Goal: Information Seeking & Learning: Check status

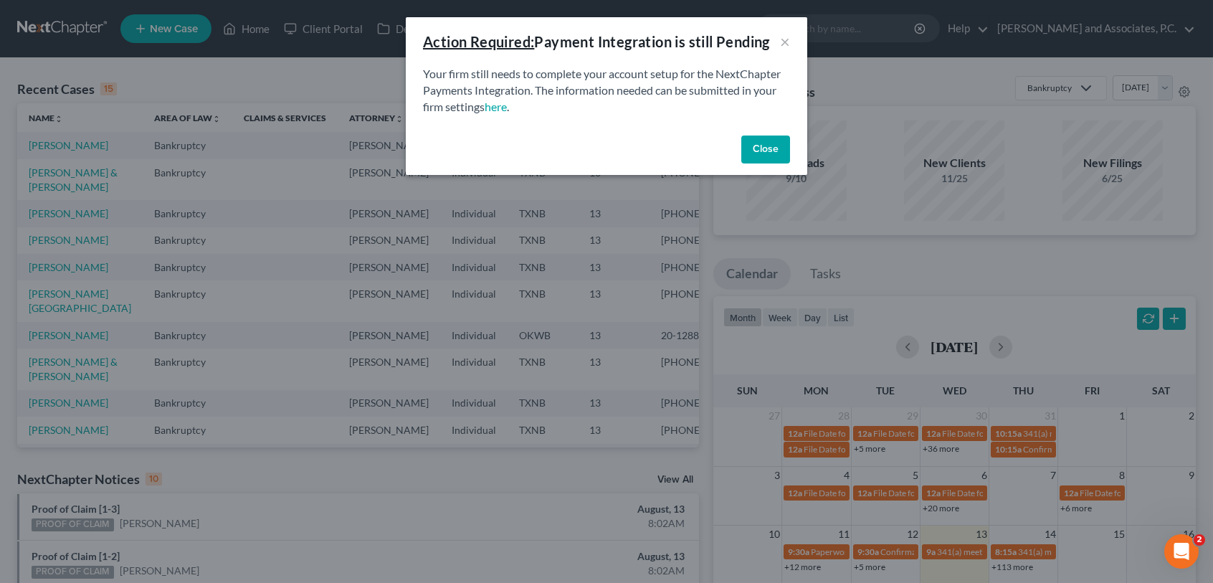
click at [768, 156] on button "Close" at bounding box center [765, 149] width 49 height 29
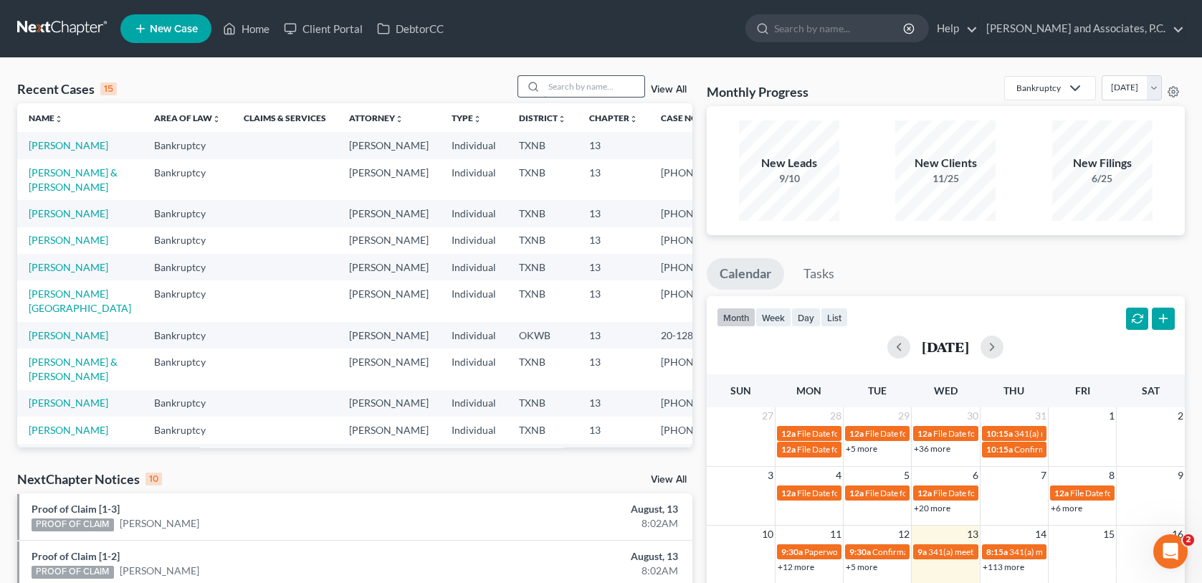
click at [572, 82] on input "search" at bounding box center [594, 86] width 100 height 21
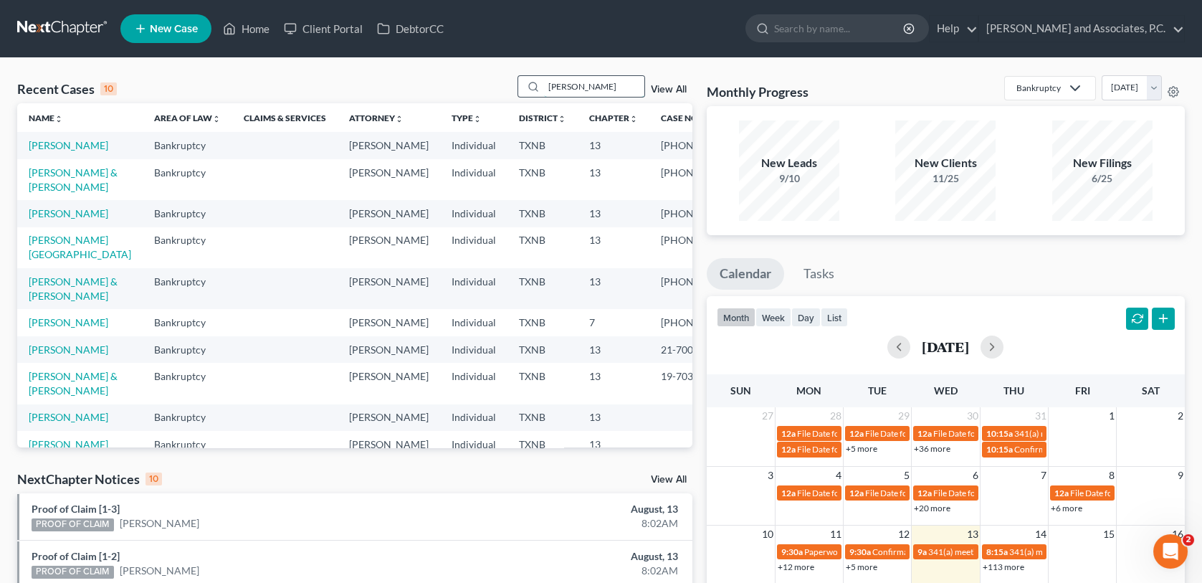
drag, startPoint x: 581, startPoint y: 87, endPoint x: 536, endPoint y: 94, distance: 44.9
click at [536, 94] on div "[PERSON_NAME]" at bounding box center [582, 86] width 128 height 22
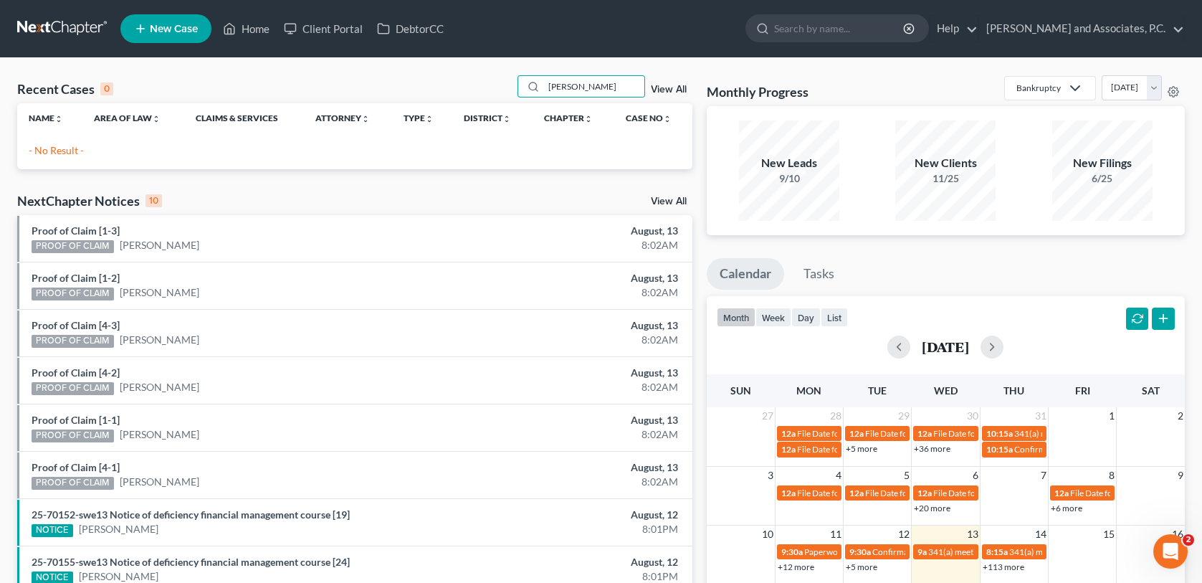
click at [422, 195] on div "NextChapter Notices 10 View All" at bounding box center [354, 203] width 675 height 23
drag, startPoint x: 593, startPoint y: 87, endPoint x: 540, endPoint y: 88, distance: 52.3
click at [540, 88] on div "[PERSON_NAME]" at bounding box center [582, 86] width 128 height 22
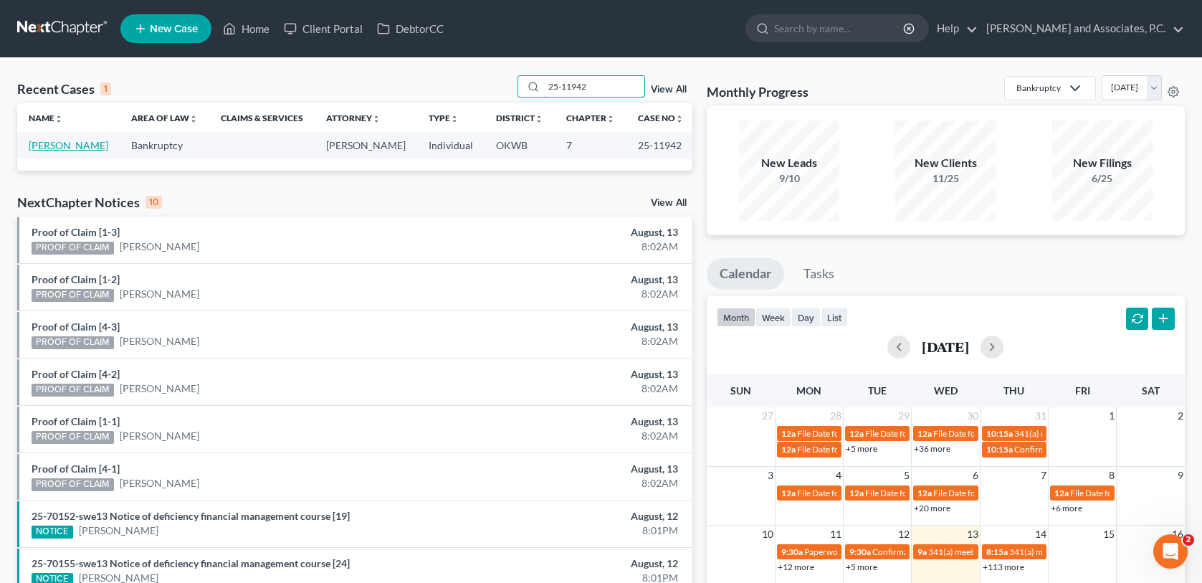
type input "25-11942"
click at [87, 147] on link "[PERSON_NAME]" at bounding box center [69, 145] width 80 height 12
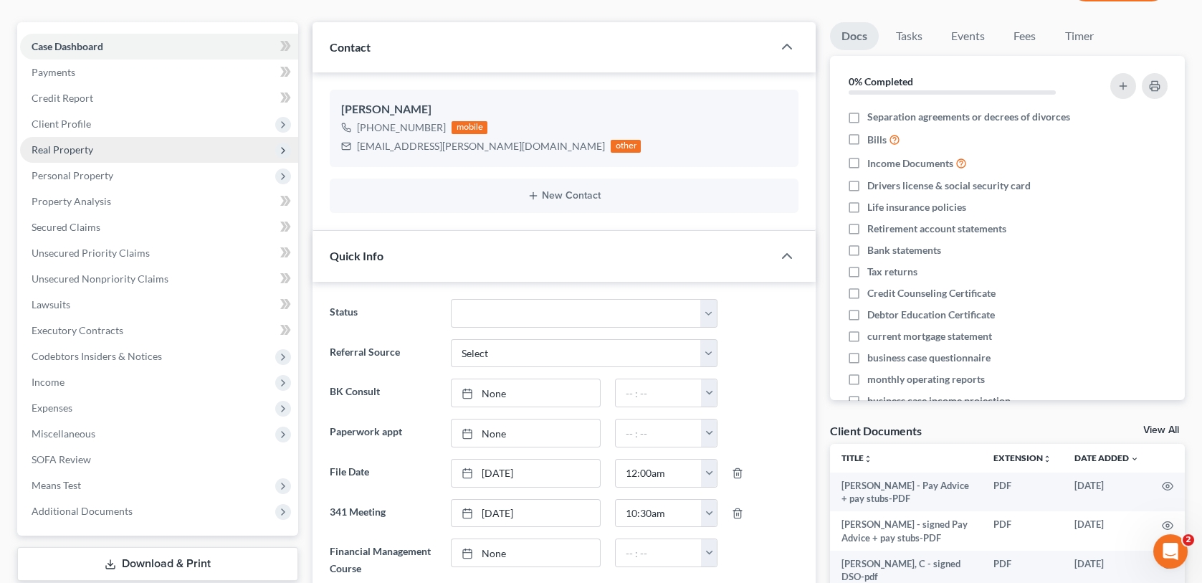
scroll to position [430, 0]
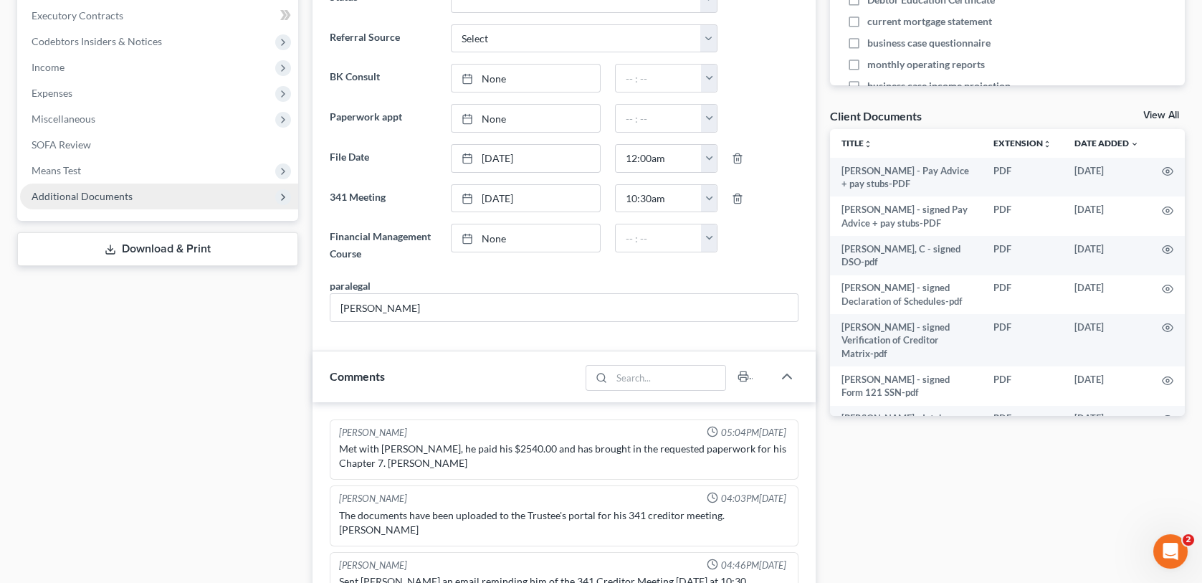
click at [67, 196] on span "Additional Documents" at bounding box center [82, 196] width 101 height 12
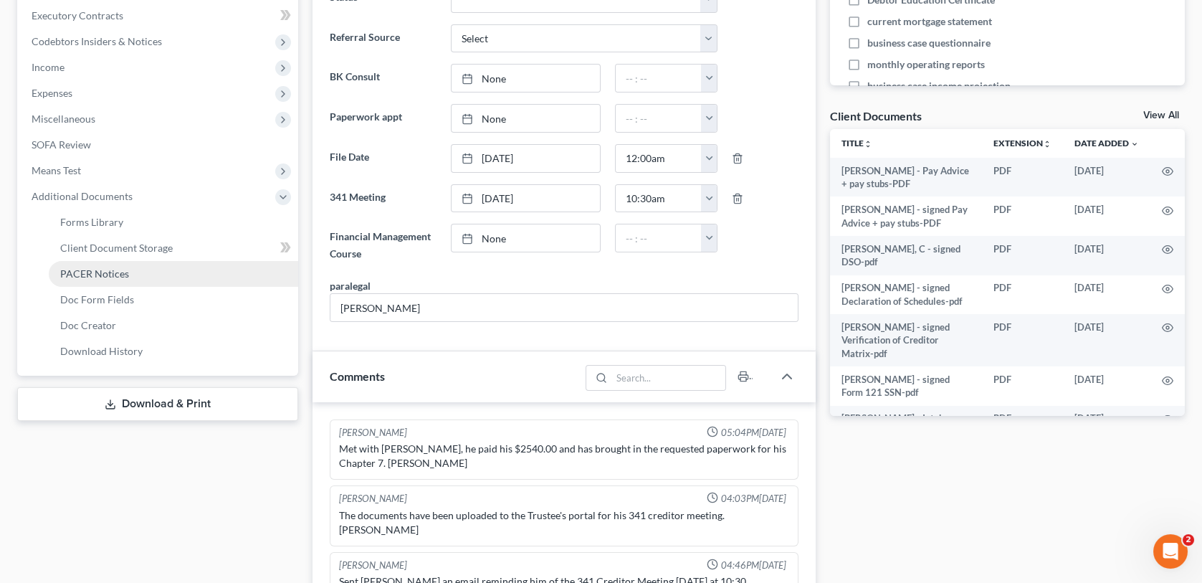
click at [109, 273] on span "PACER Notices" at bounding box center [94, 273] width 69 height 12
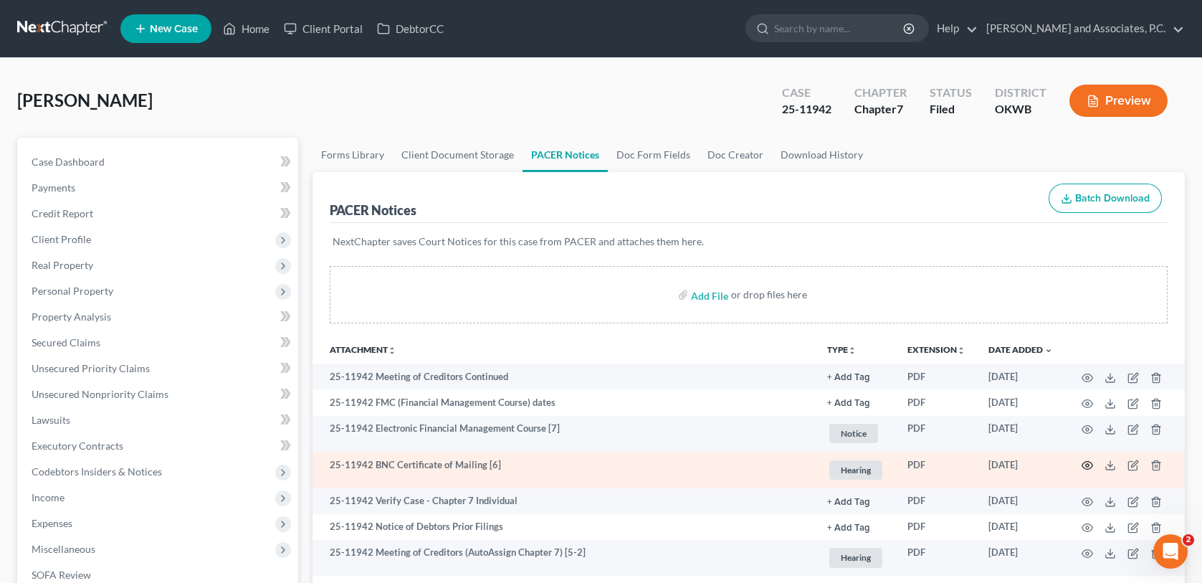
click at [1088, 464] on circle "button" at bounding box center [1087, 465] width 3 height 3
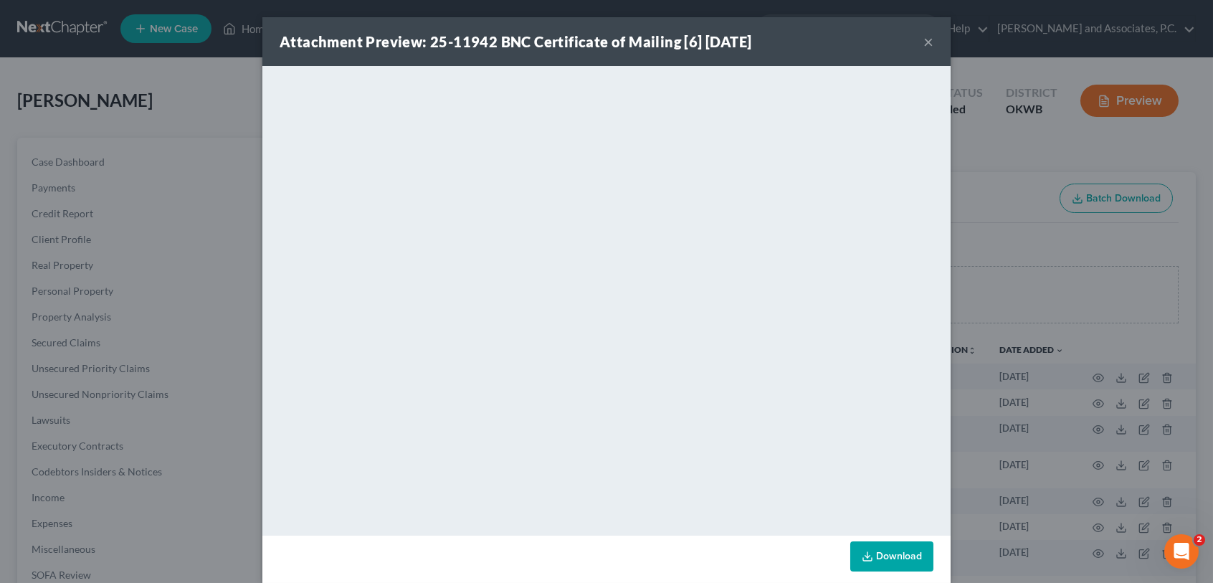
click at [923, 41] on button "×" at bounding box center [928, 41] width 10 height 17
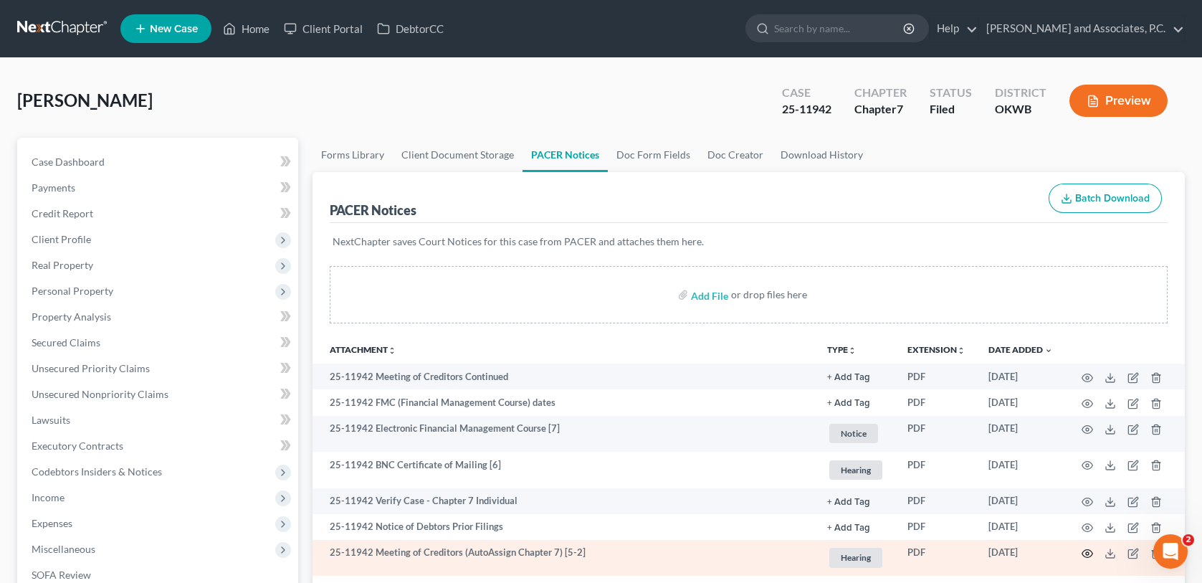
click at [1085, 553] on icon "button" at bounding box center [1087, 553] width 11 height 11
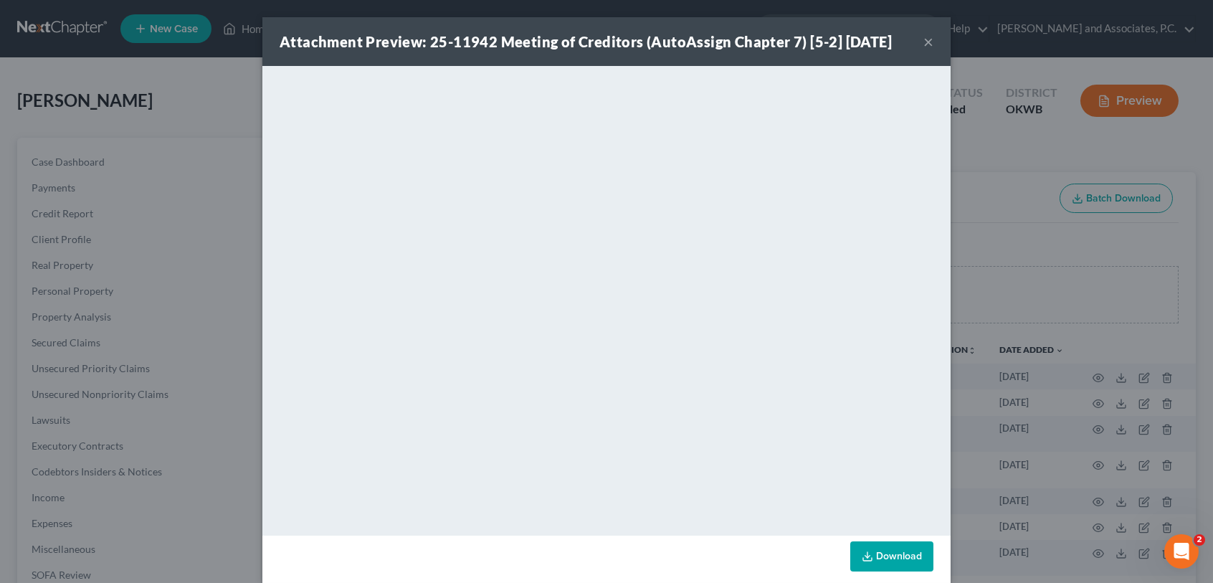
click at [923, 41] on button "×" at bounding box center [928, 41] width 10 height 17
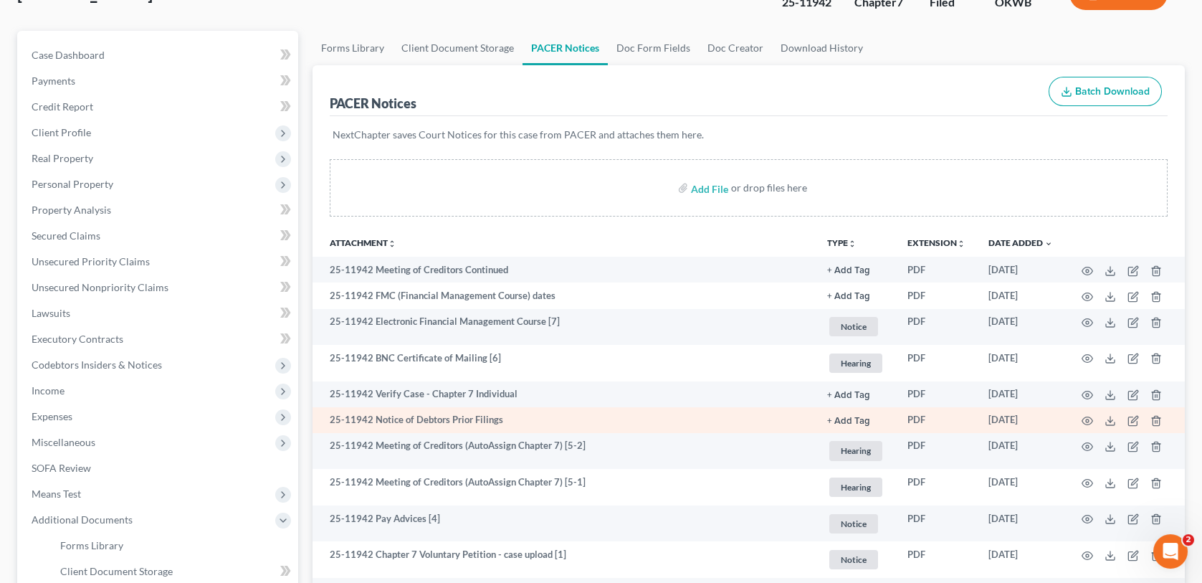
scroll to position [143, 0]
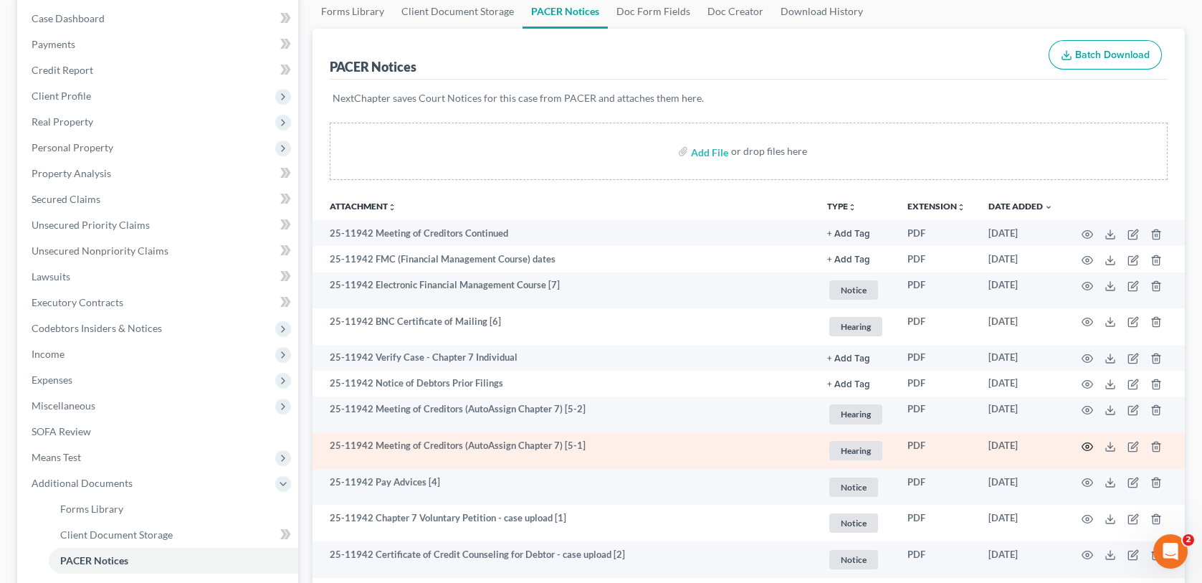
click at [1089, 444] on icon "button" at bounding box center [1087, 446] width 11 height 11
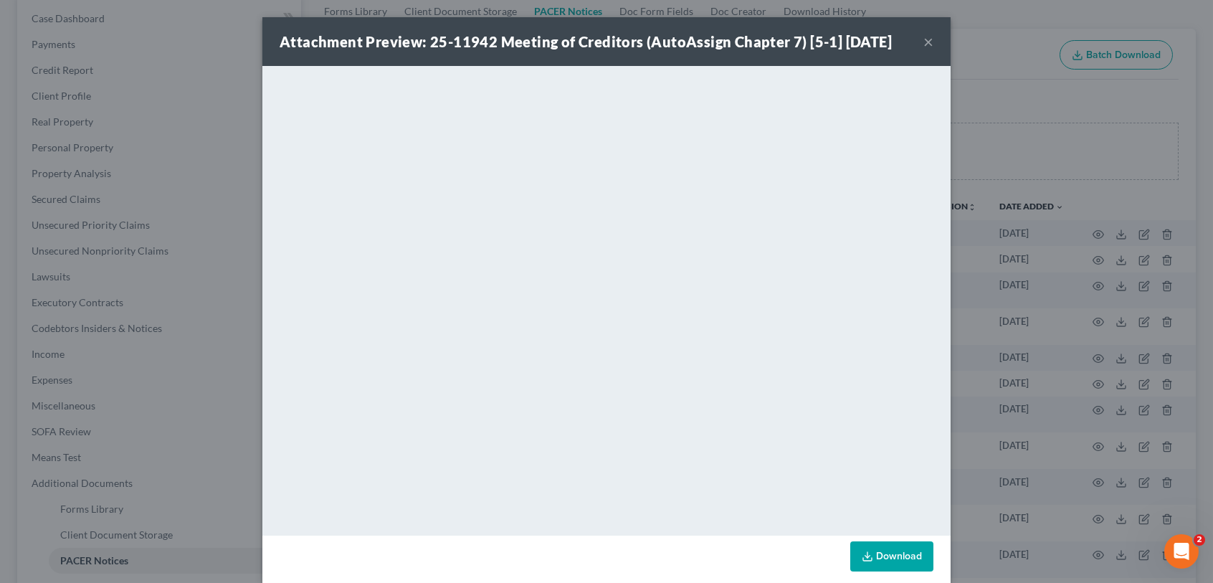
click at [923, 35] on button "×" at bounding box center [928, 41] width 10 height 17
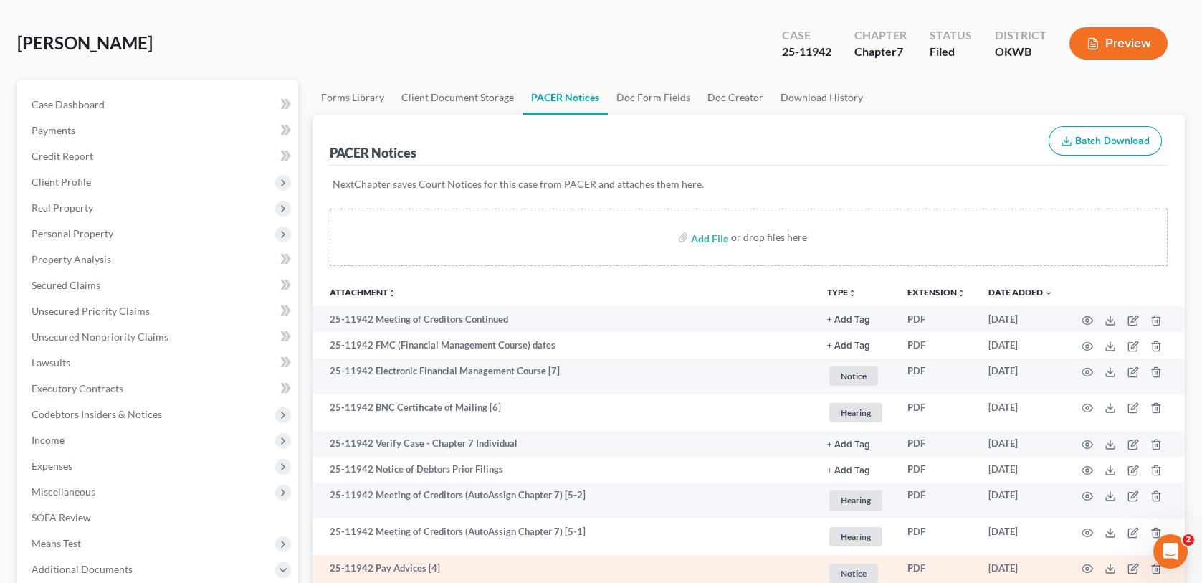
scroll to position [0, 0]
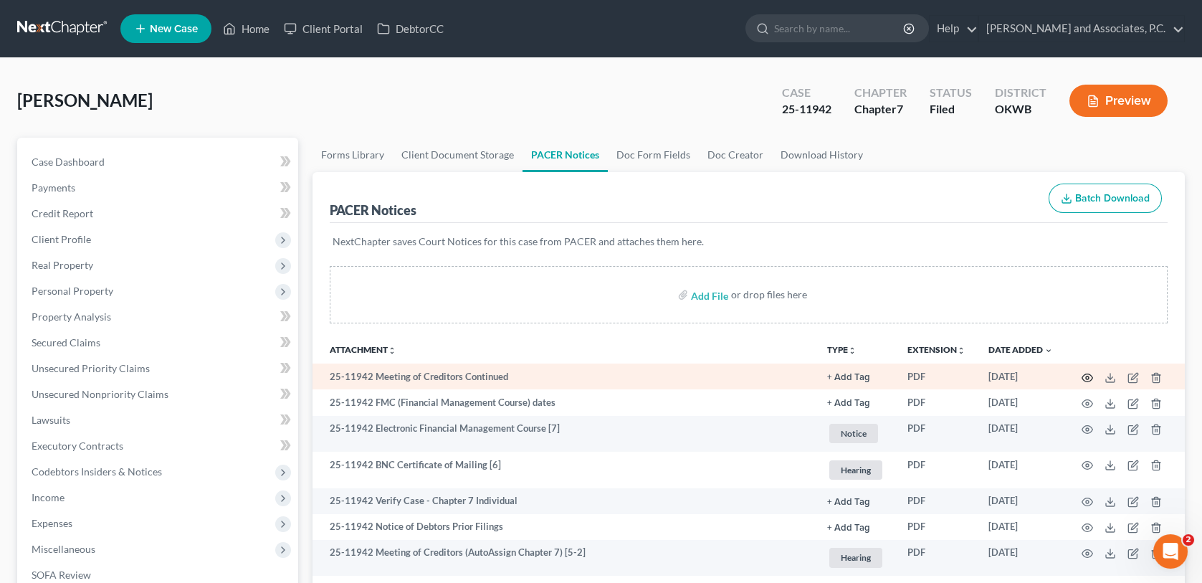
click at [1086, 376] on circle "button" at bounding box center [1087, 377] width 3 height 3
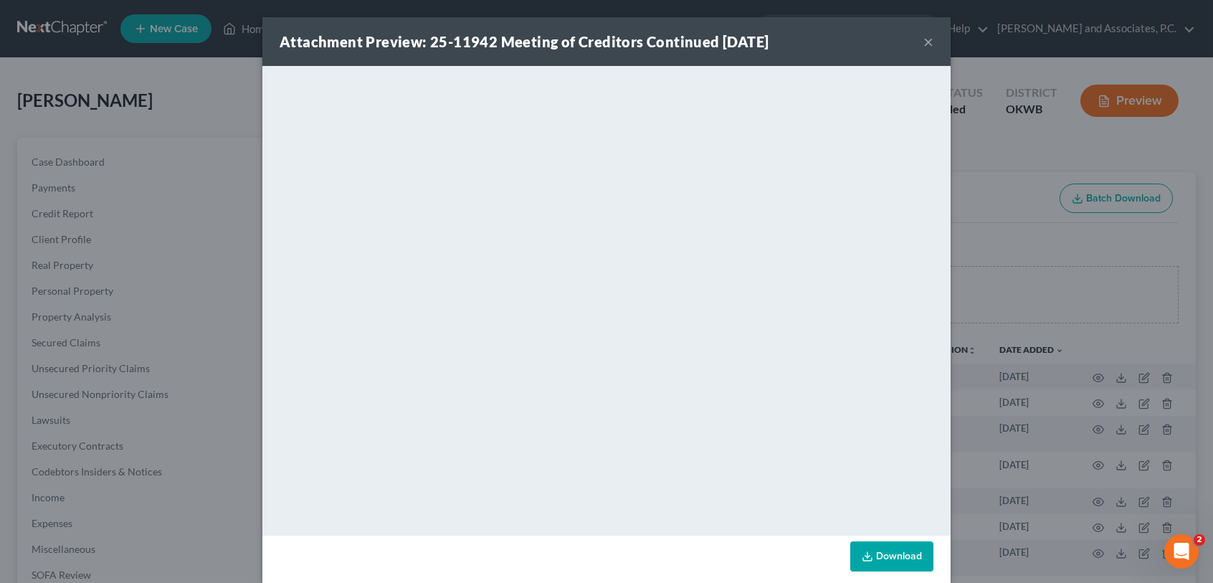
click at [923, 38] on button "×" at bounding box center [928, 41] width 10 height 17
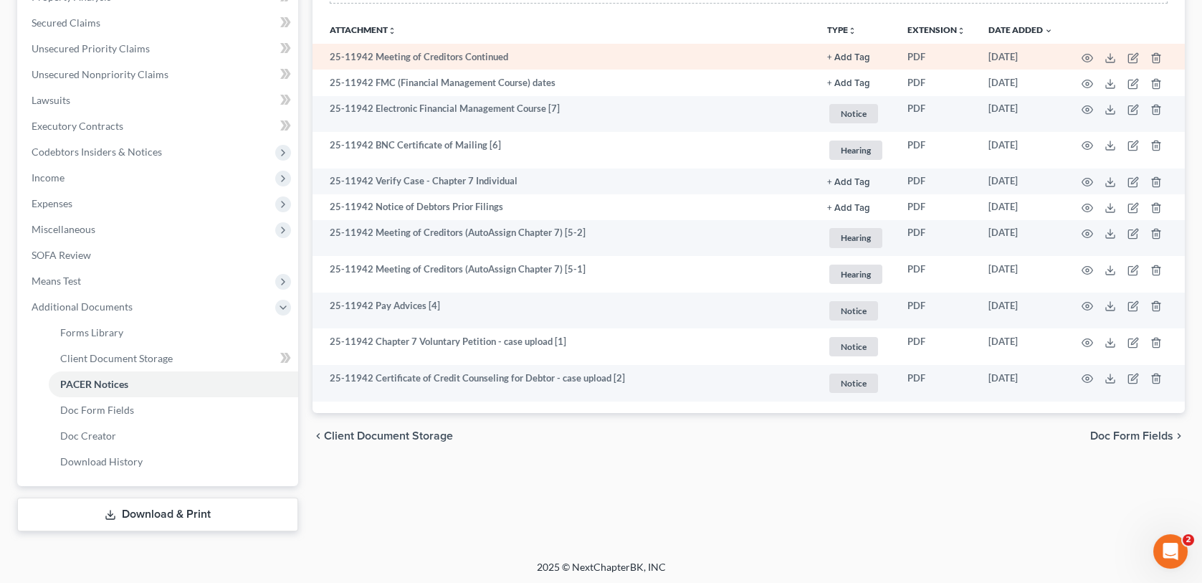
scroll to position [320, 0]
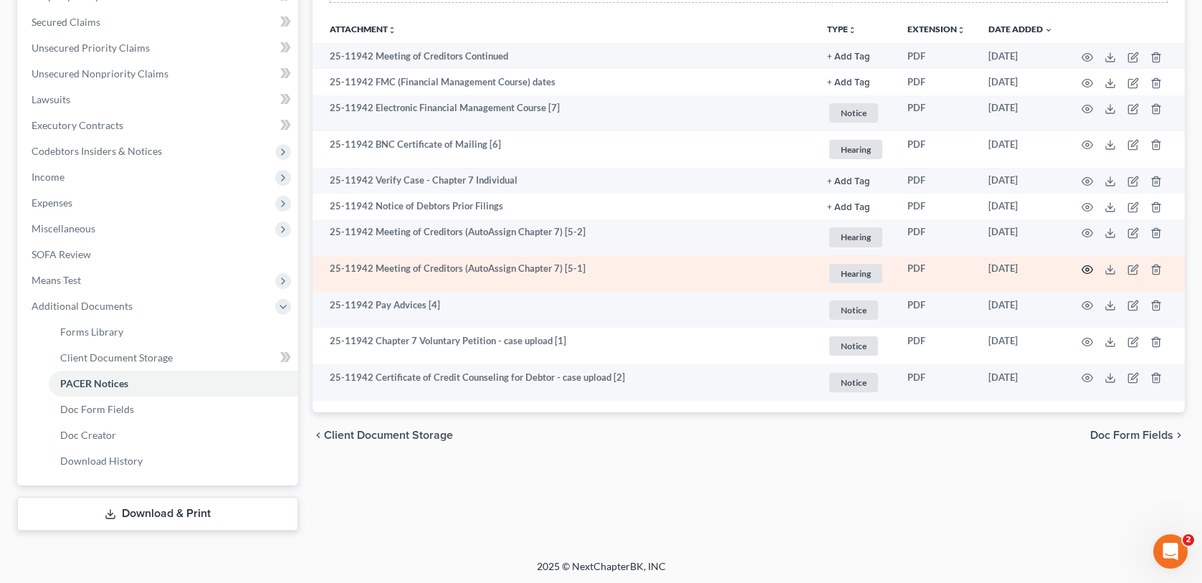
click at [1086, 268] on circle "button" at bounding box center [1087, 269] width 3 height 3
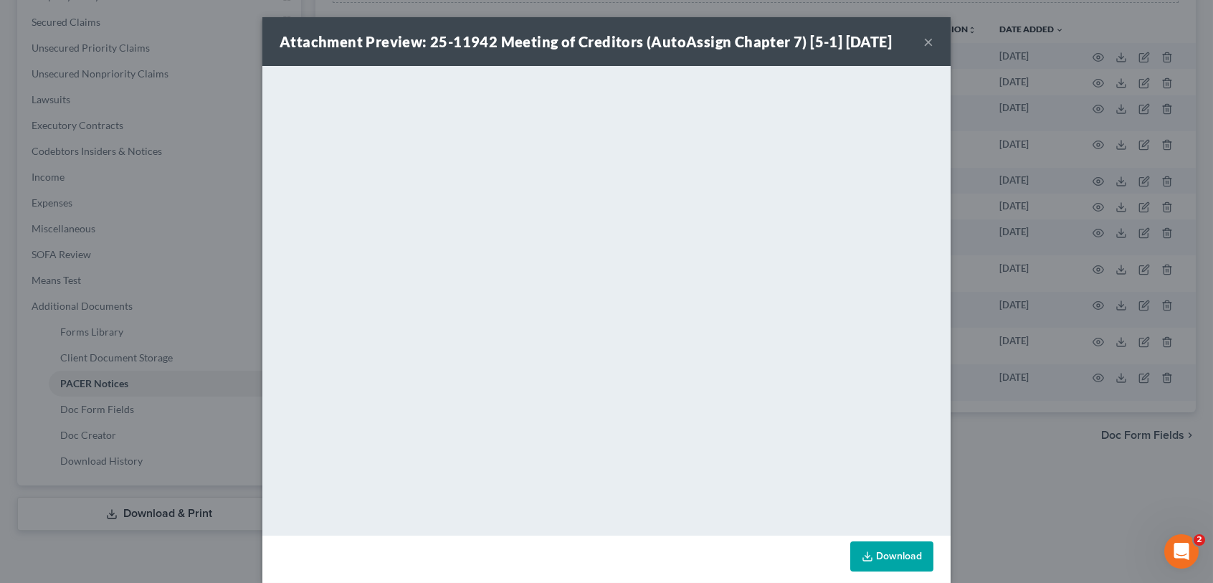
click at [923, 45] on button "×" at bounding box center [928, 41] width 10 height 17
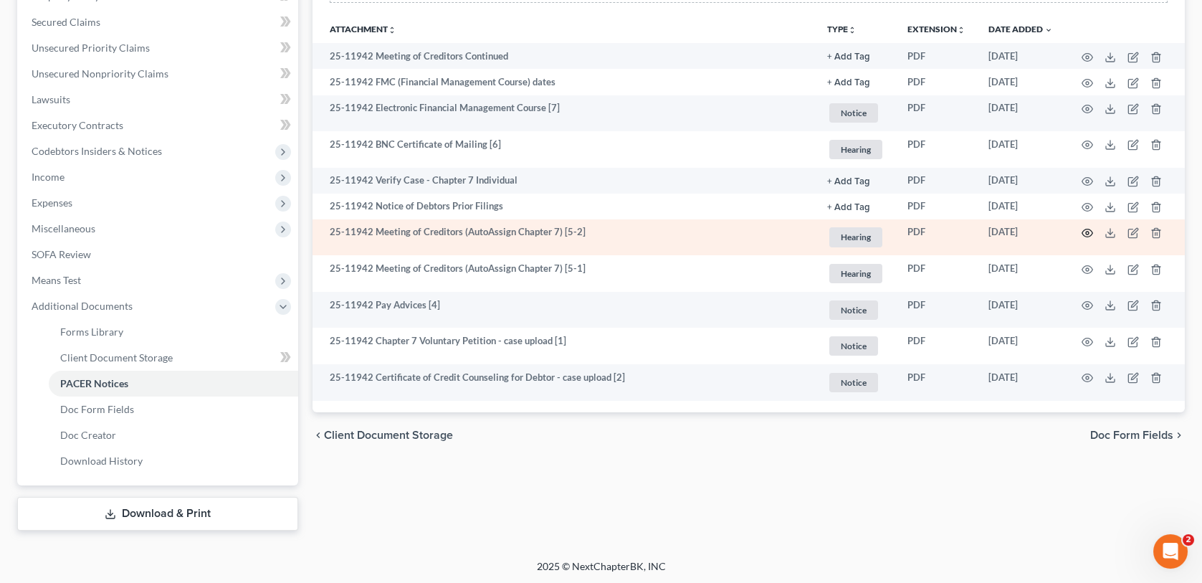
click at [1088, 232] on circle "button" at bounding box center [1087, 233] width 3 height 3
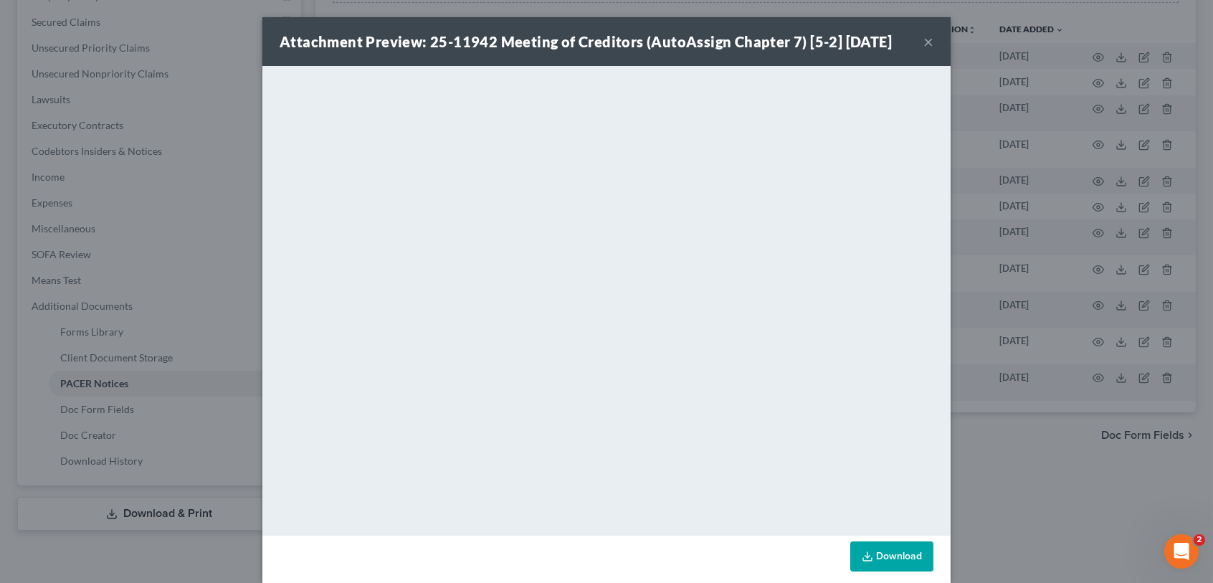
click at [923, 43] on button "×" at bounding box center [928, 41] width 10 height 17
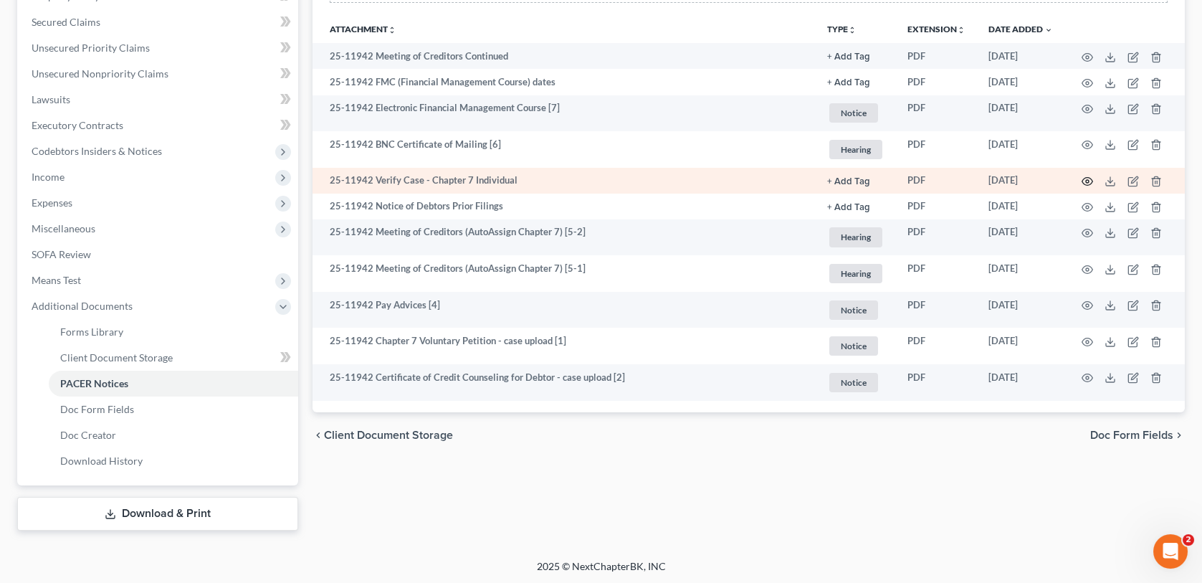
click at [1090, 178] on icon "button" at bounding box center [1087, 181] width 11 height 11
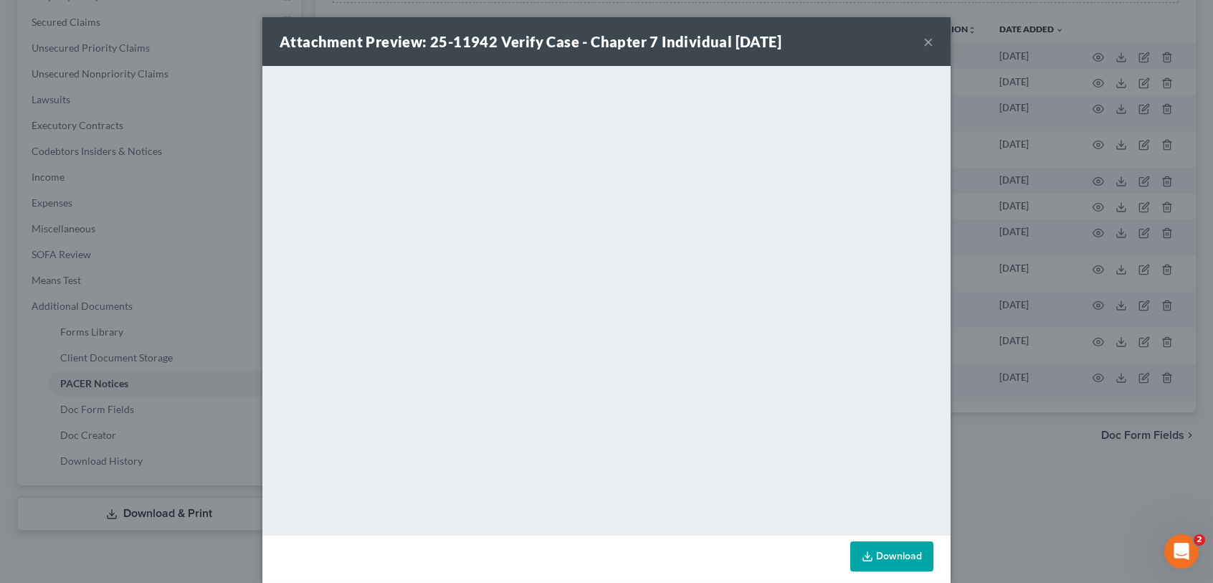
click at [923, 42] on button "×" at bounding box center [928, 41] width 10 height 17
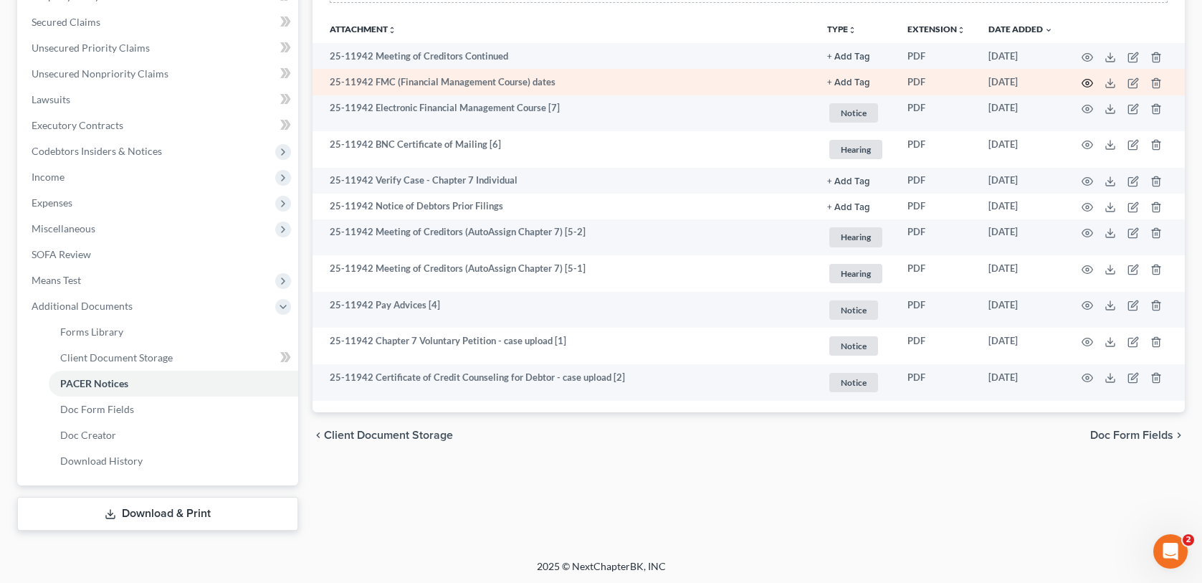
click at [1082, 82] on icon "button" at bounding box center [1087, 83] width 11 height 8
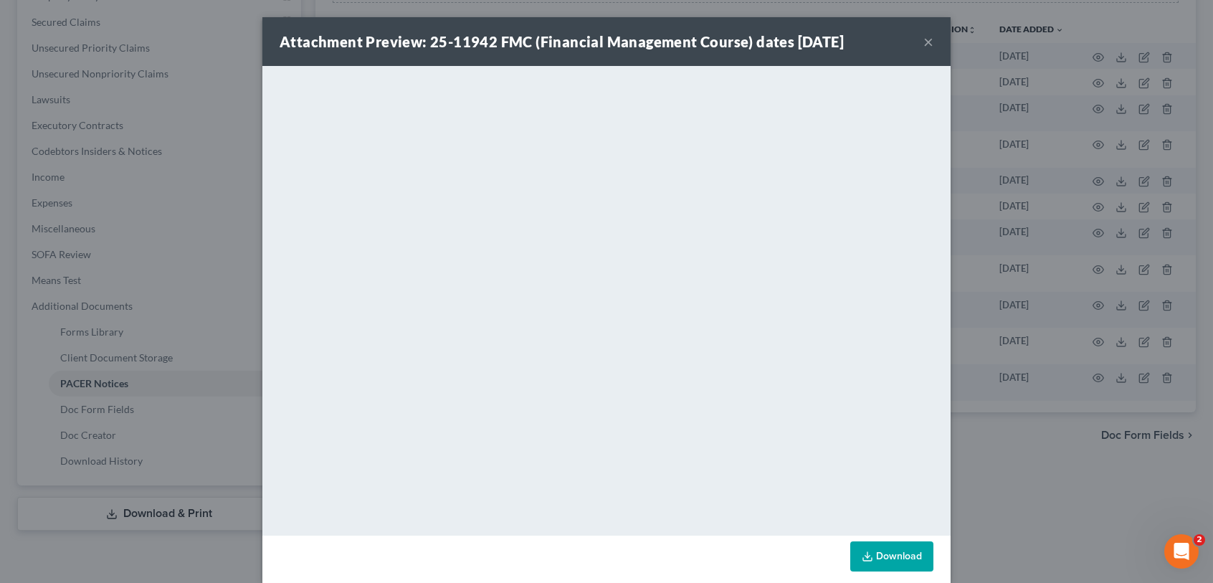
click at [923, 41] on button "×" at bounding box center [928, 41] width 10 height 17
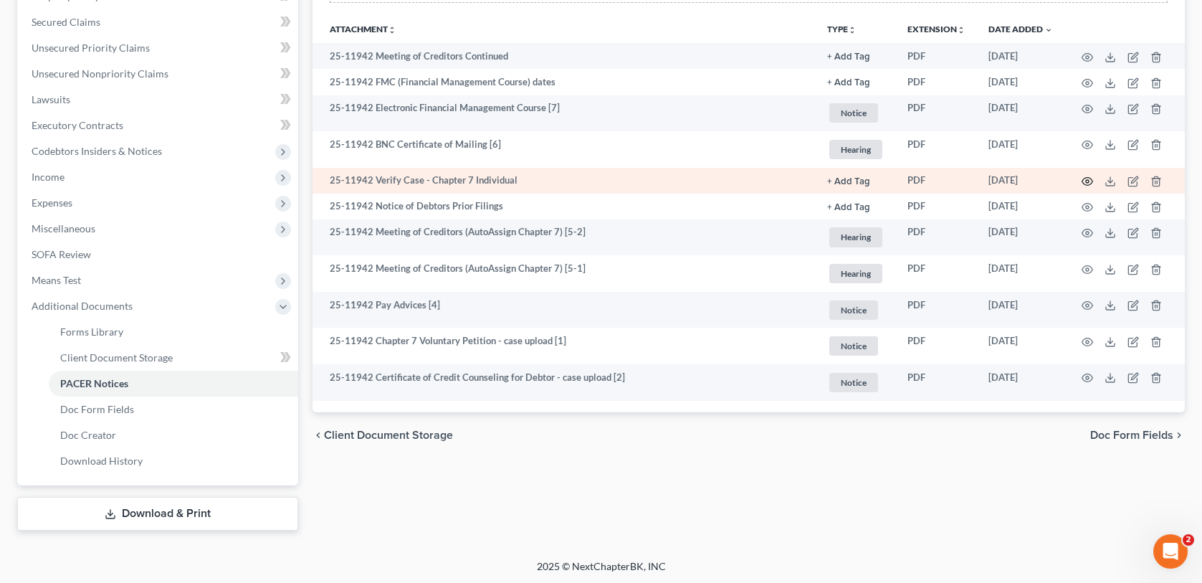
click at [1087, 180] on circle "button" at bounding box center [1087, 181] width 3 height 3
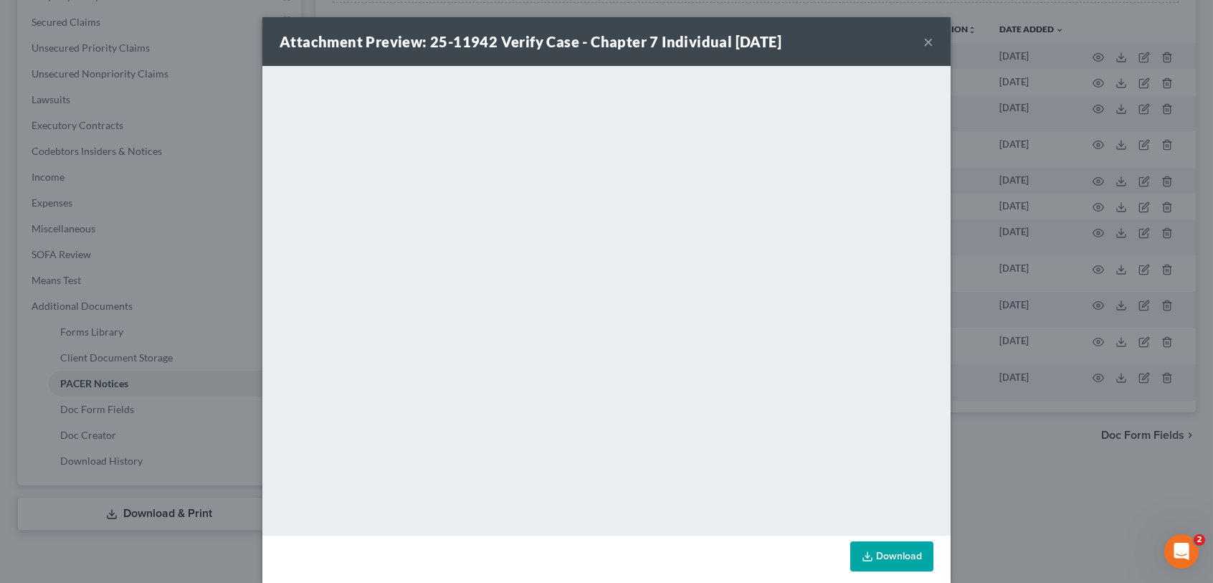
click at [926, 42] on button "×" at bounding box center [928, 41] width 10 height 17
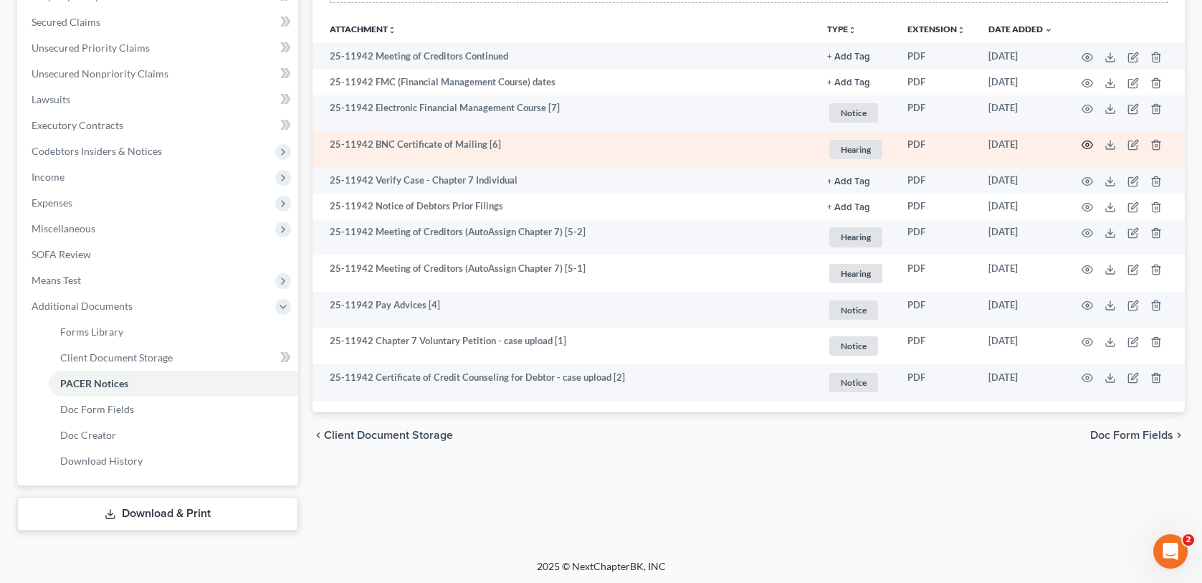
click at [1084, 145] on icon "button" at bounding box center [1087, 144] width 11 height 11
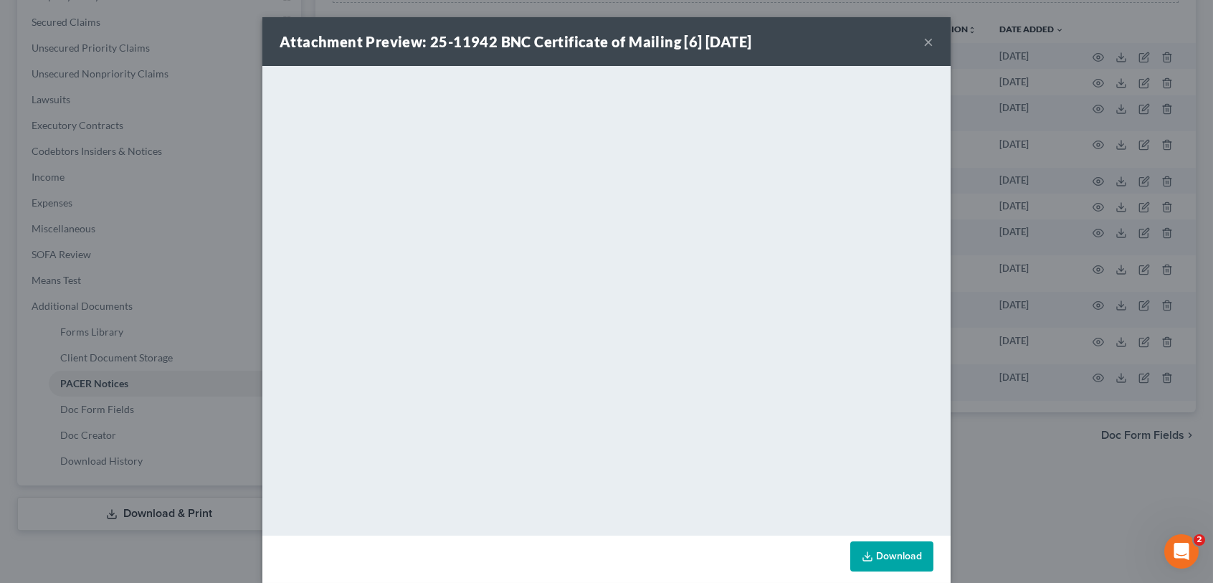
click at [923, 44] on button "×" at bounding box center [928, 41] width 10 height 17
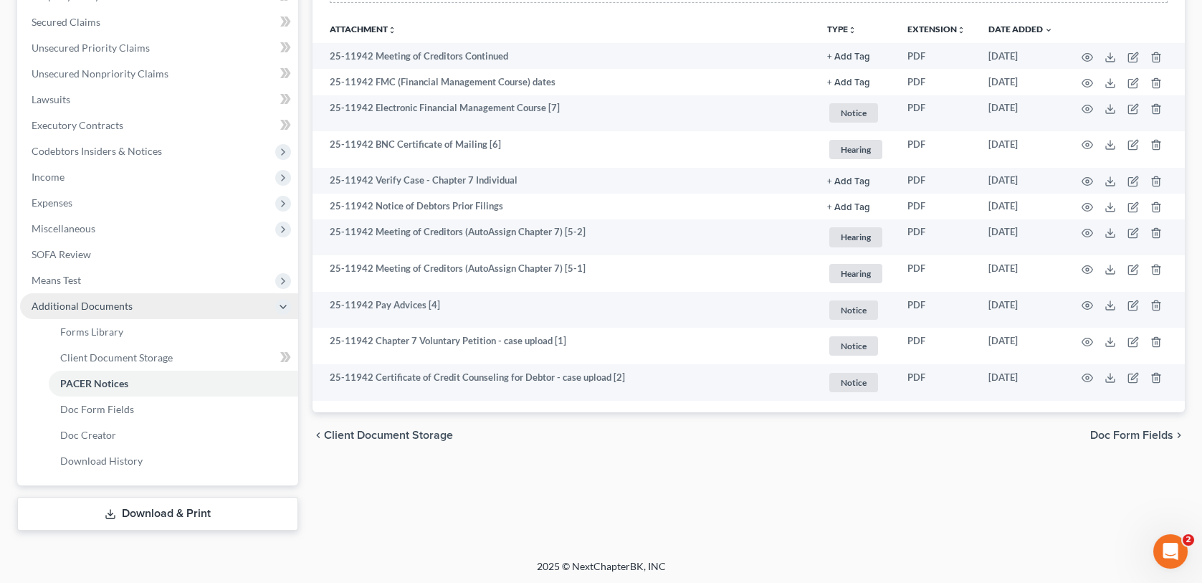
scroll to position [0, 0]
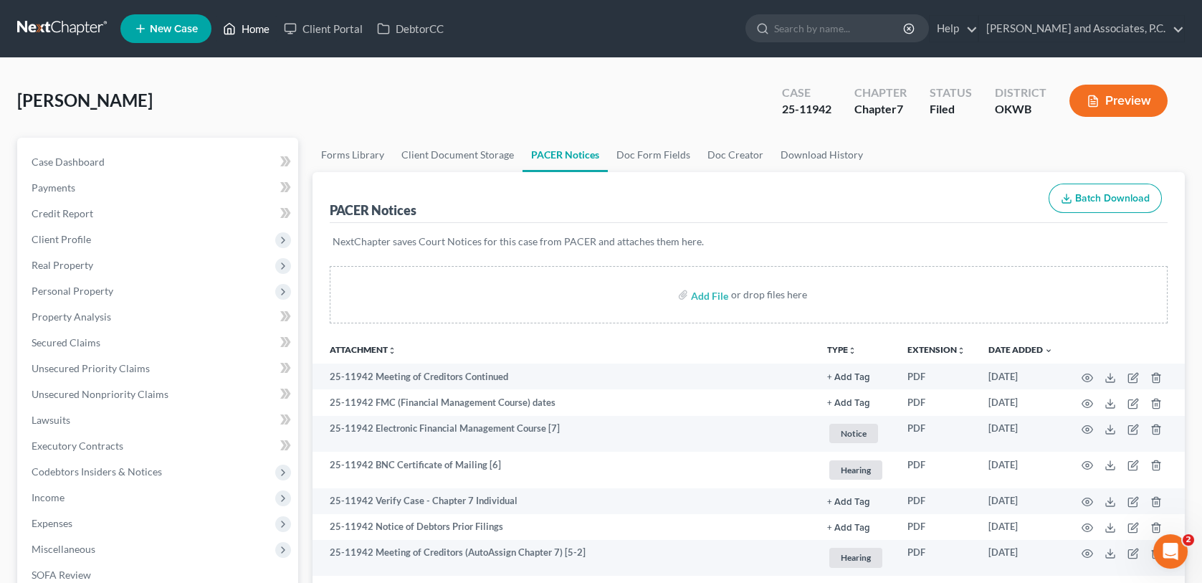
click at [250, 24] on link "Home" at bounding box center [246, 29] width 61 height 26
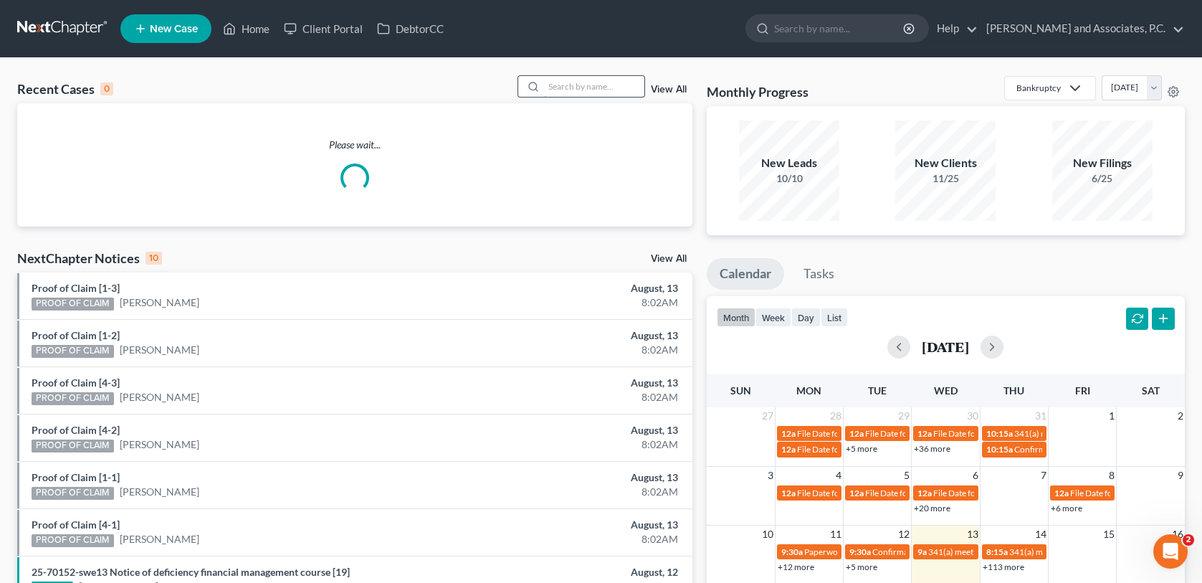
click at [564, 87] on input "search" at bounding box center [594, 86] width 100 height 21
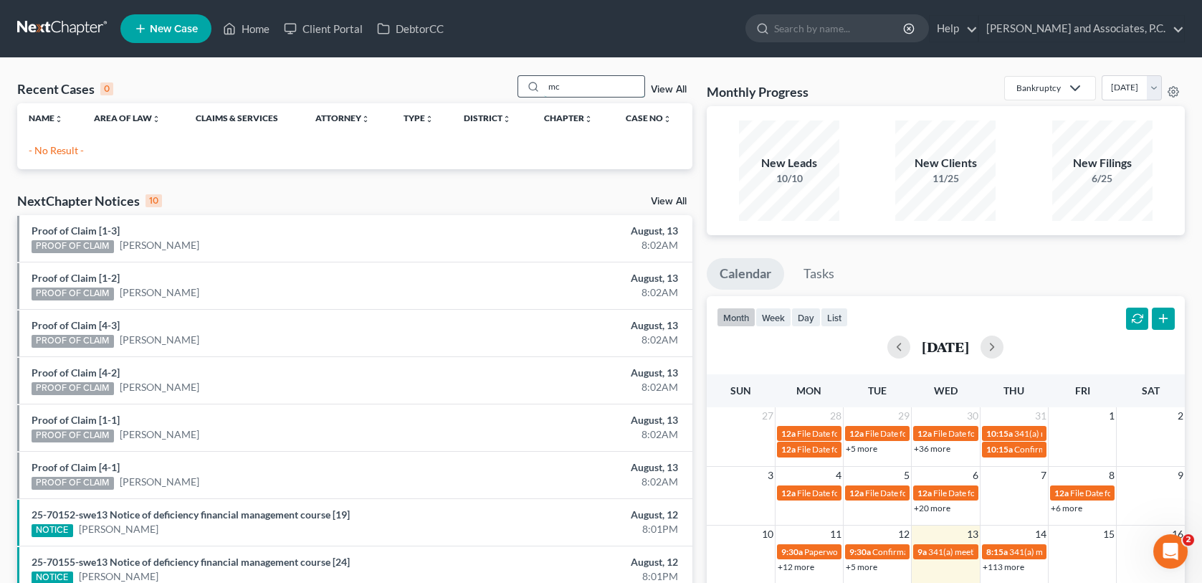
type input "m"
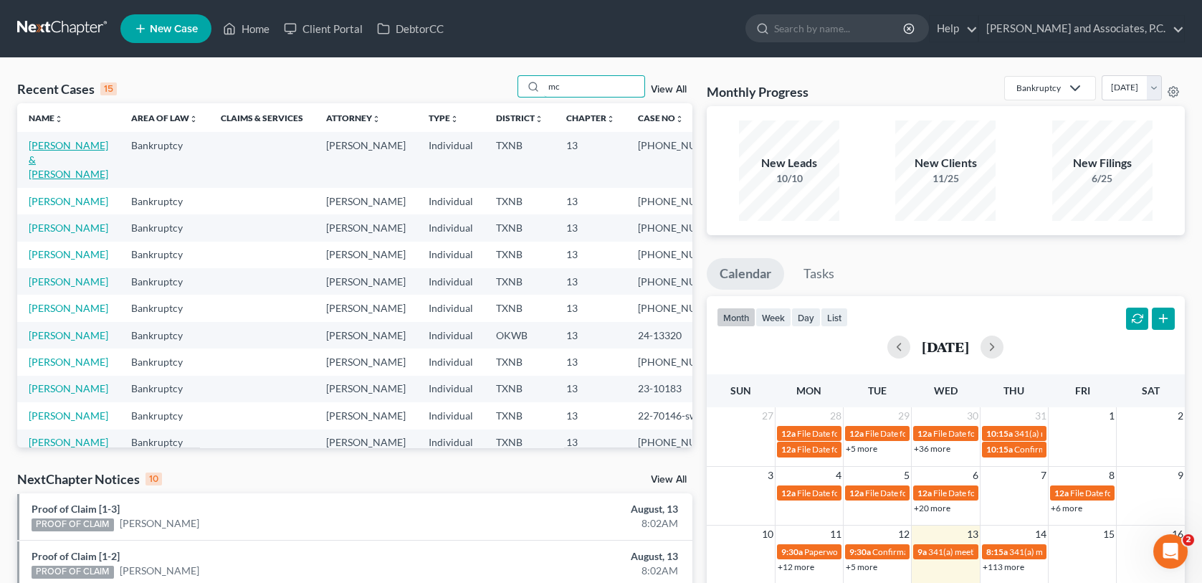
type input "mc"
click at [48, 150] on link "[PERSON_NAME] & [PERSON_NAME]" at bounding box center [69, 159] width 80 height 41
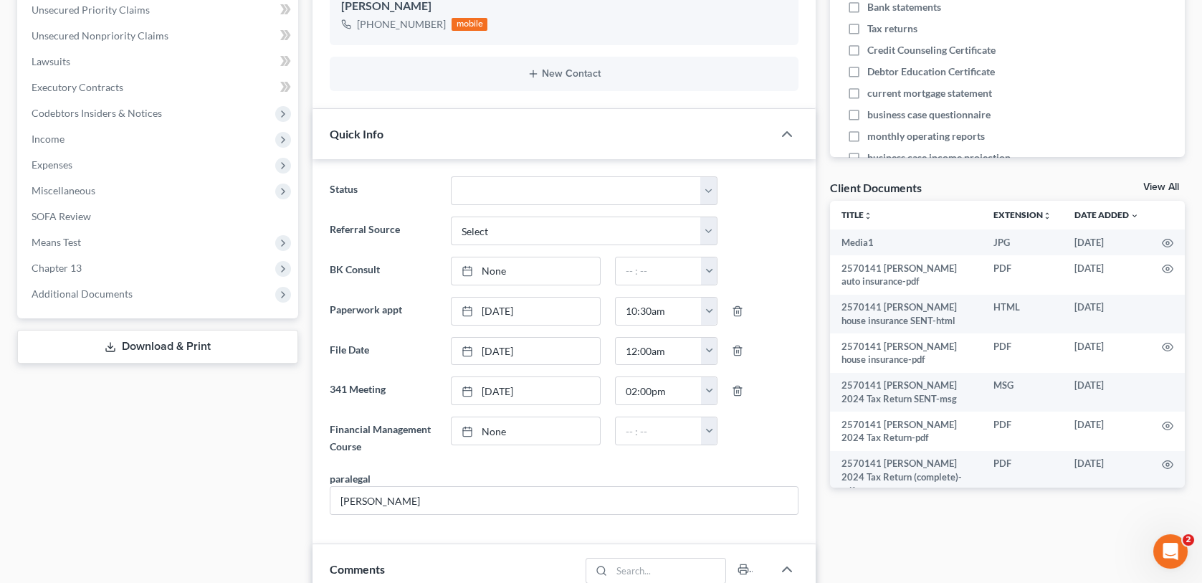
scroll to position [5511, 0]
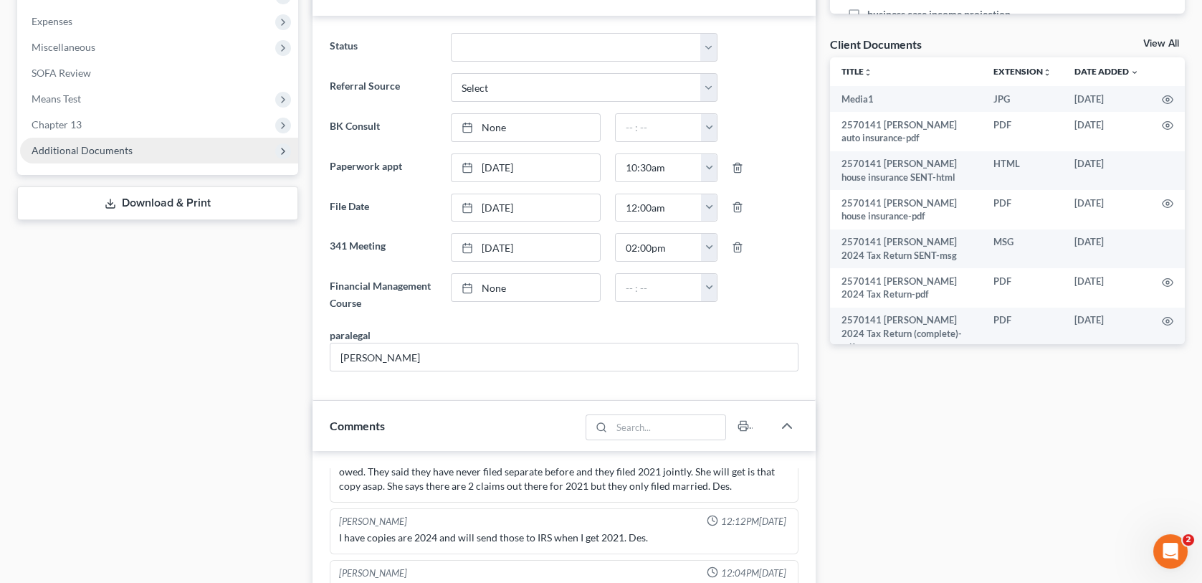
click at [87, 151] on span "Additional Documents" at bounding box center [82, 150] width 101 height 12
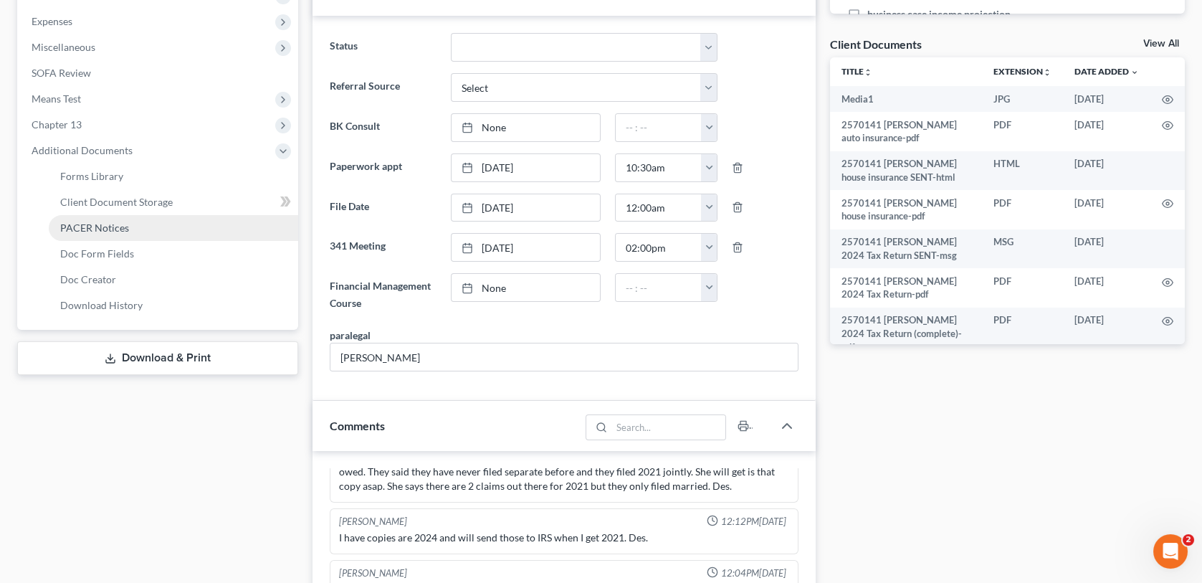
click at [107, 225] on span "PACER Notices" at bounding box center [94, 227] width 69 height 12
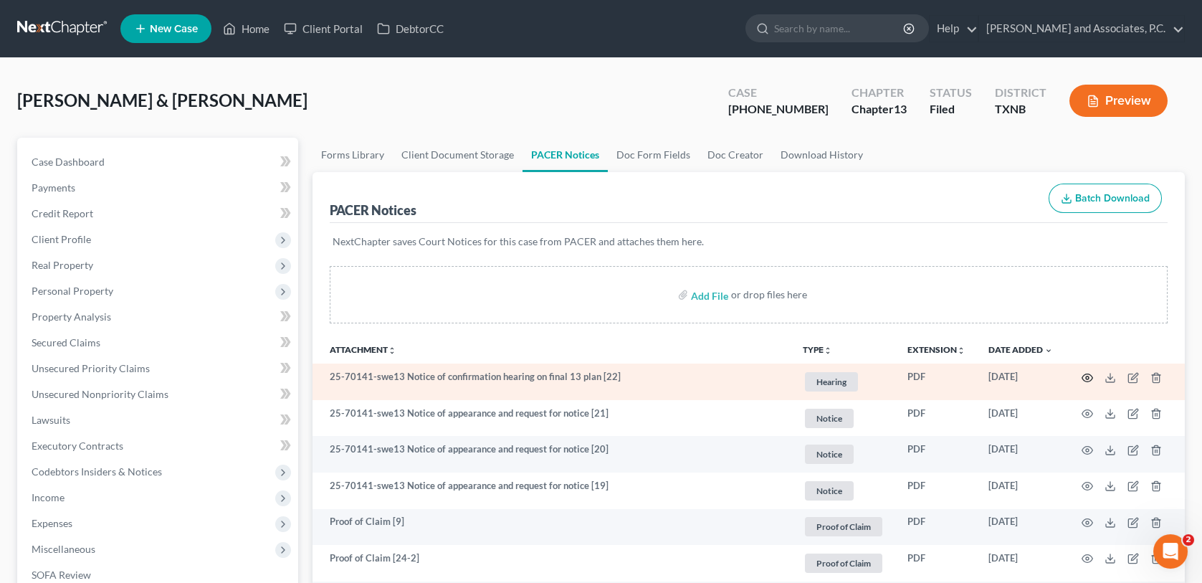
click at [1089, 377] on icon "button" at bounding box center [1087, 377] width 11 height 11
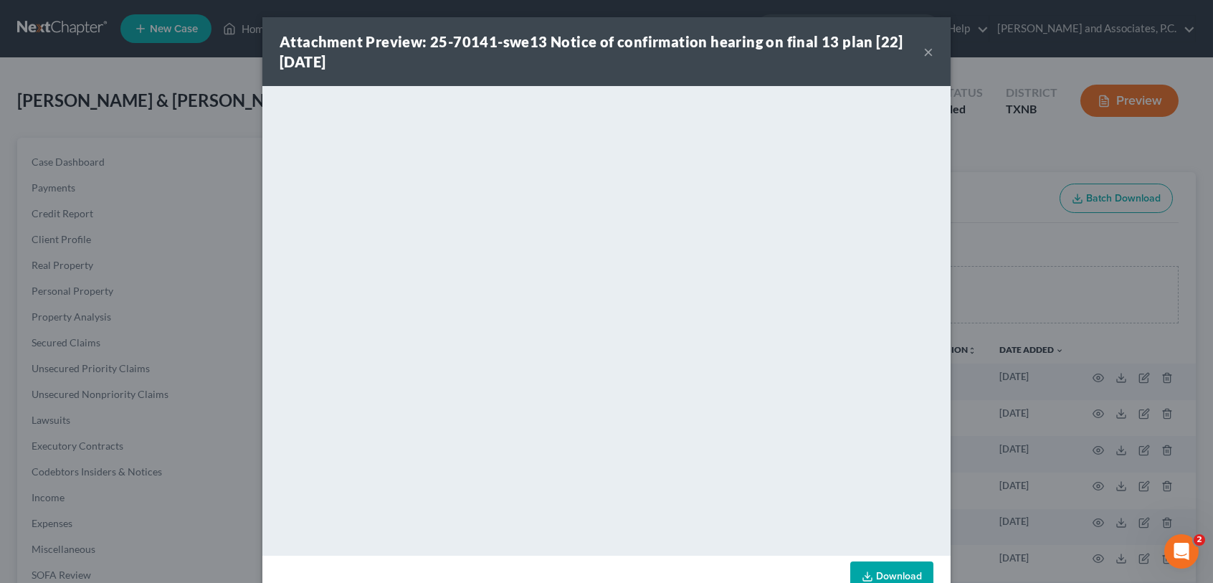
click at [924, 49] on button "×" at bounding box center [928, 51] width 10 height 17
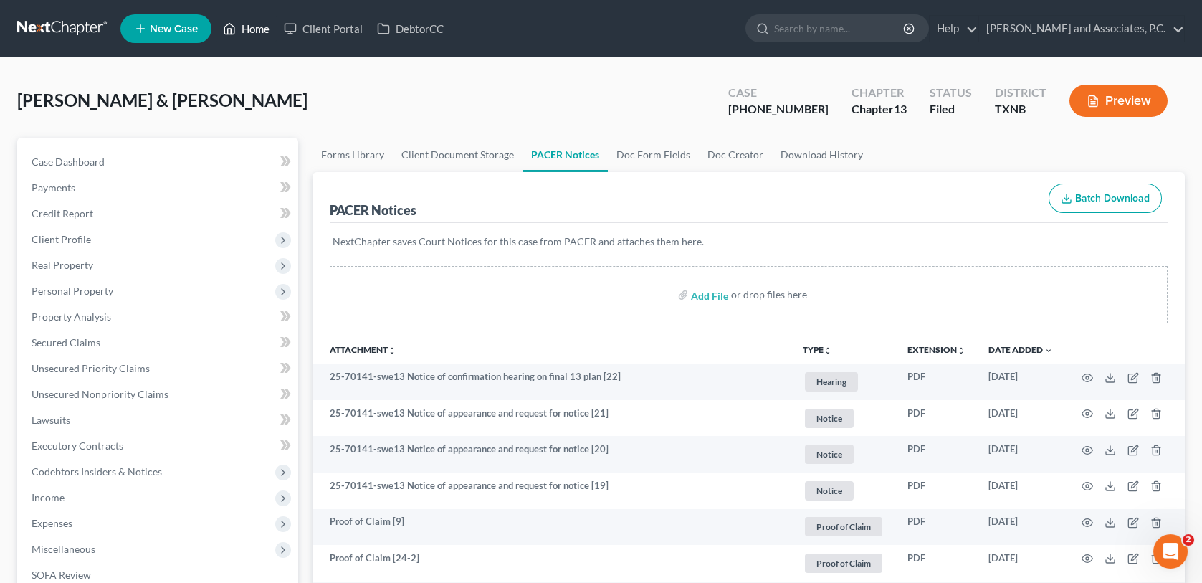
click at [253, 29] on link "Home" at bounding box center [246, 29] width 61 height 26
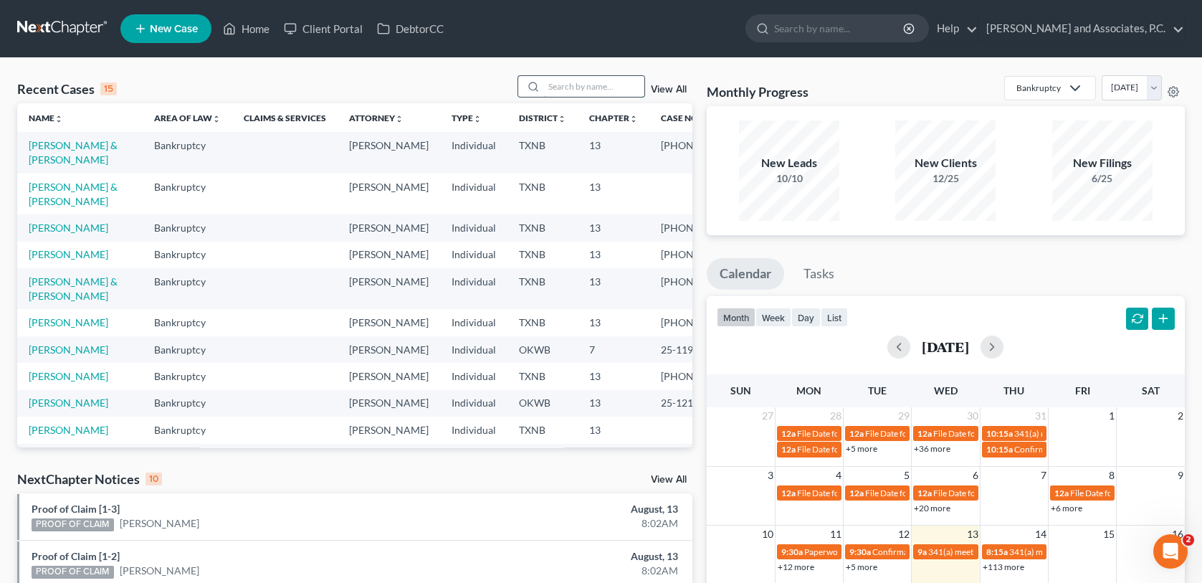
click at [557, 90] on input "search" at bounding box center [594, 86] width 100 height 21
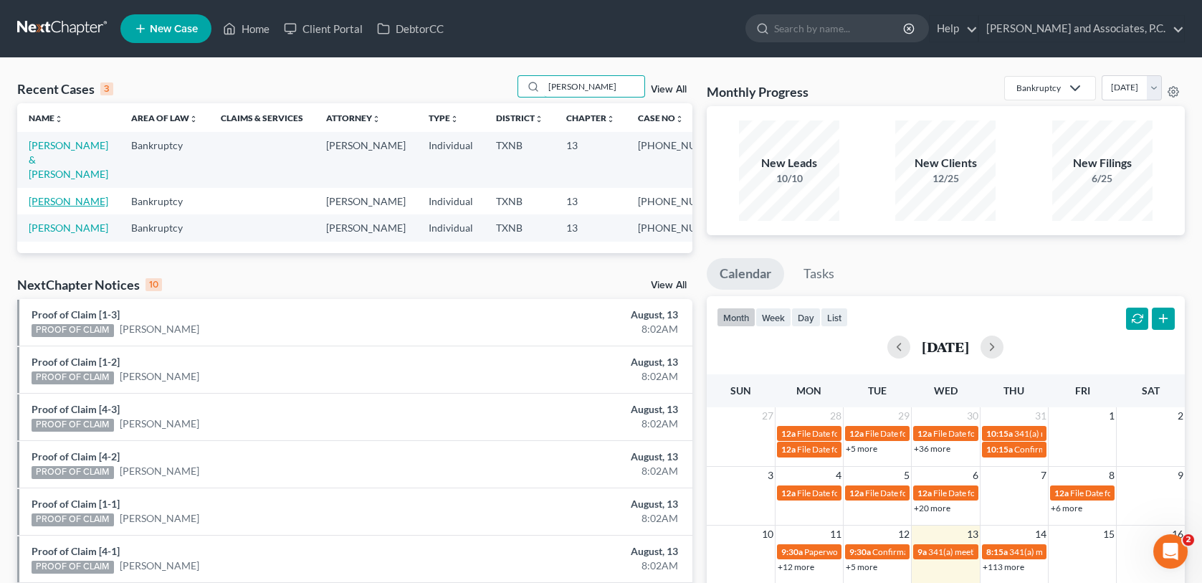
type input "[PERSON_NAME]"
click at [41, 195] on link "[PERSON_NAME]" at bounding box center [69, 201] width 80 height 12
select select "6"
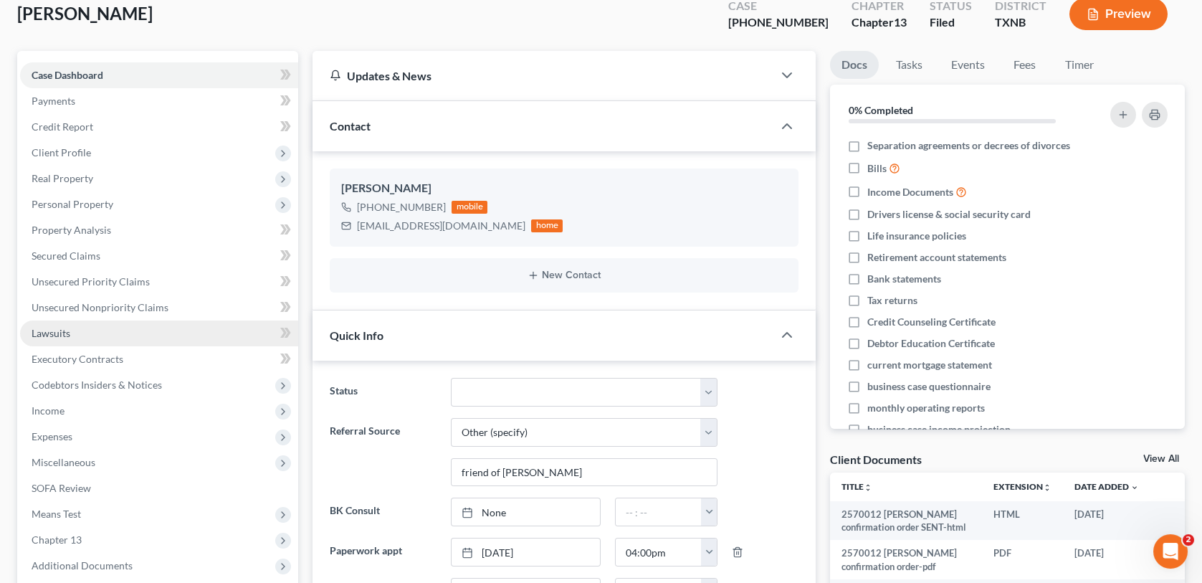
scroll to position [287, 0]
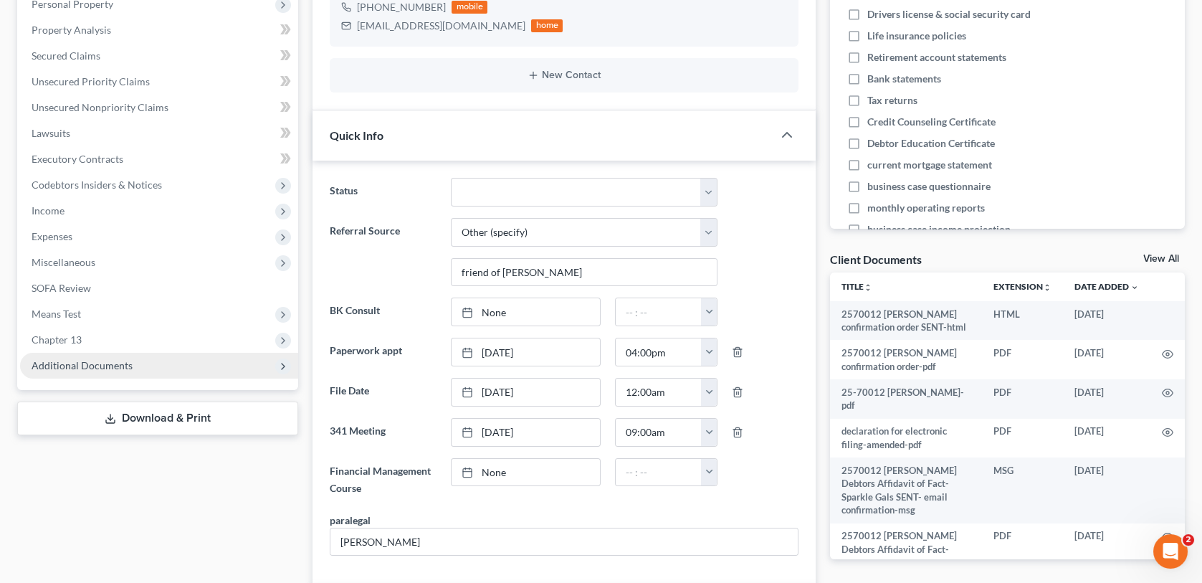
click at [104, 363] on span "Additional Documents" at bounding box center [82, 365] width 101 height 12
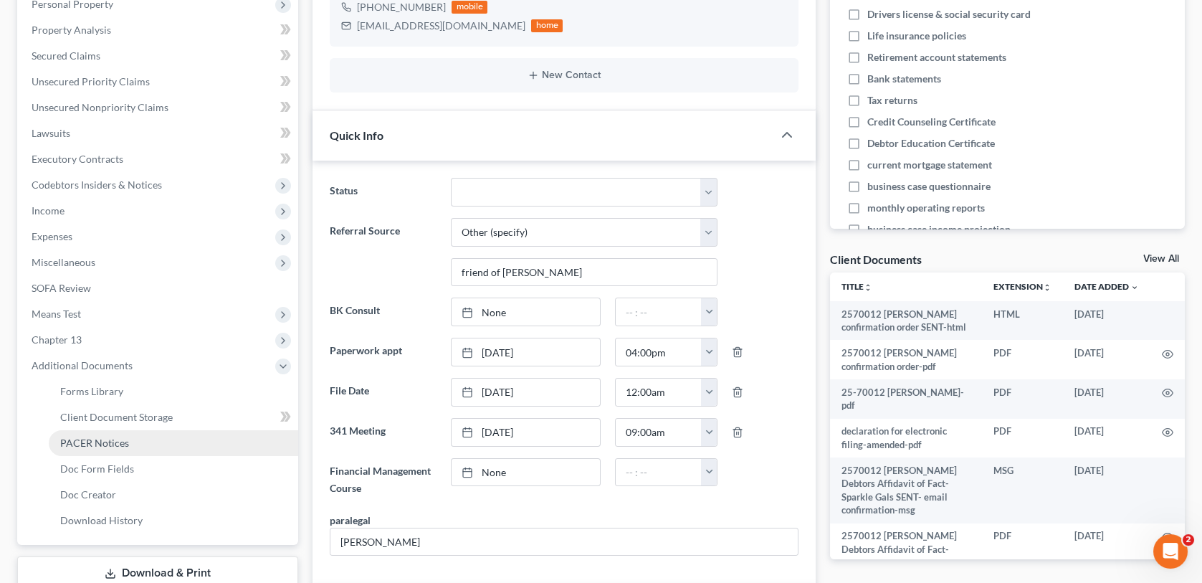
click at [111, 444] on span "PACER Notices" at bounding box center [94, 443] width 69 height 12
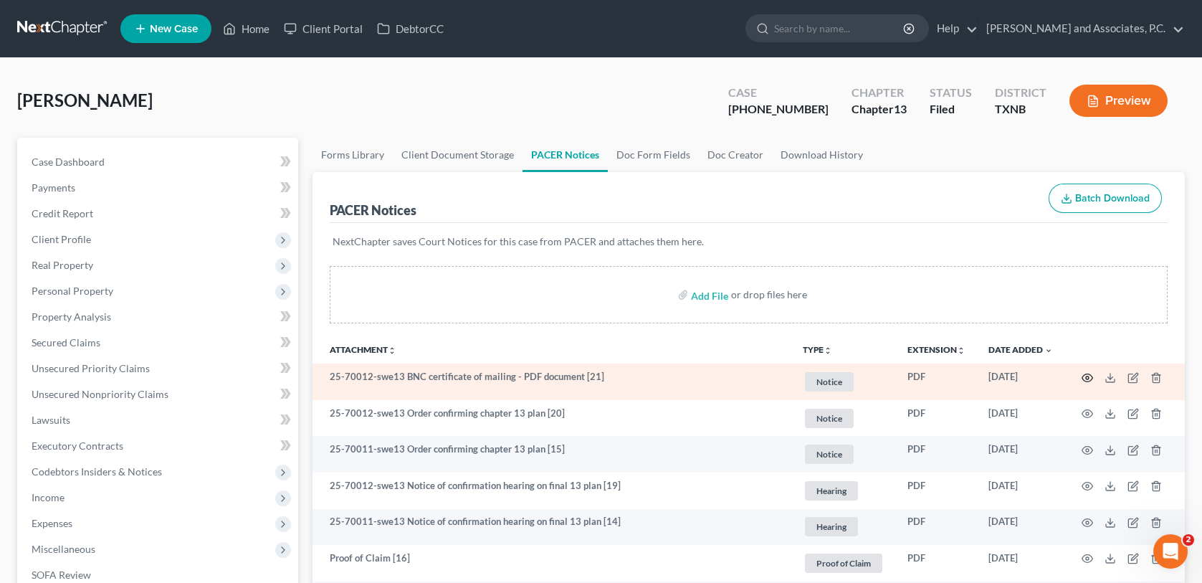
click at [1085, 374] on icon "button" at bounding box center [1087, 377] width 11 height 11
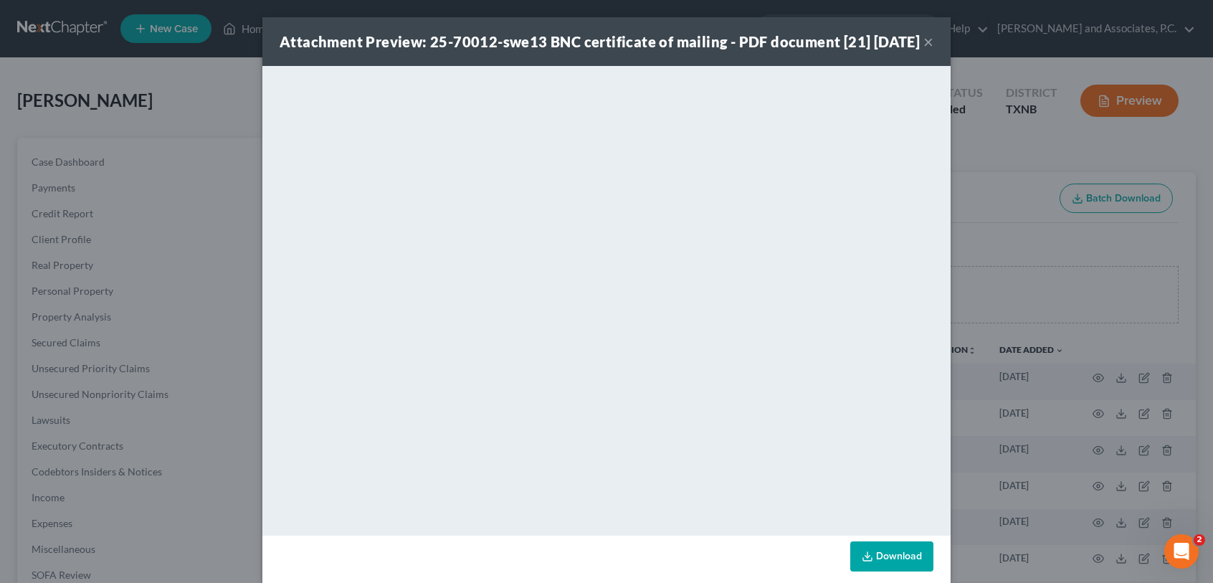
click at [926, 50] on button "×" at bounding box center [928, 41] width 10 height 17
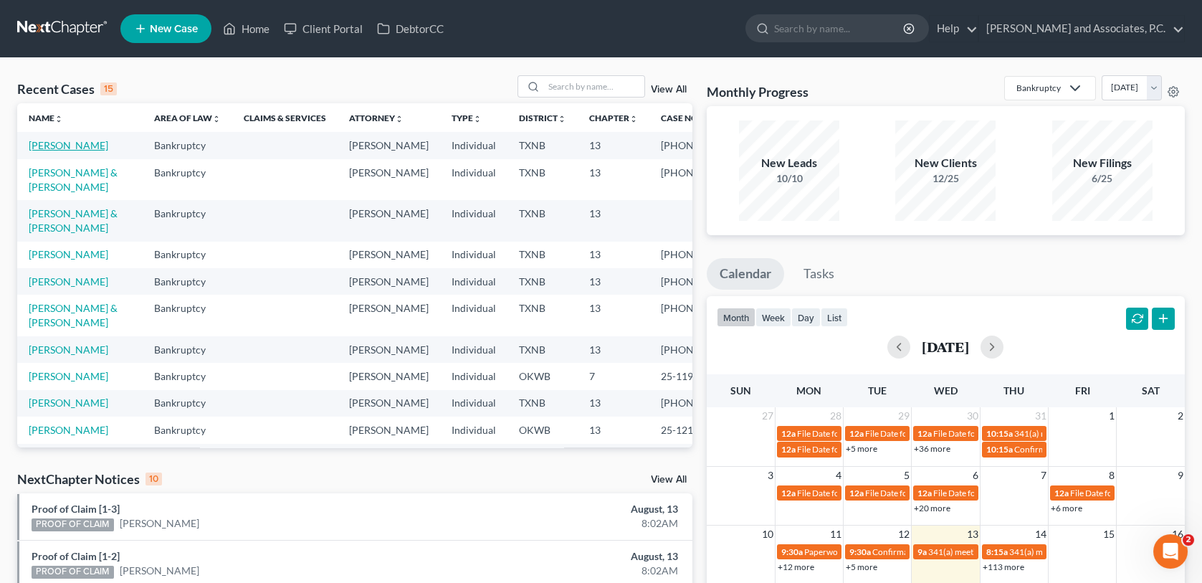
click at [71, 149] on link "[PERSON_NAME]" at bounding box center [69, 145] width 80 height 12
select select "6"
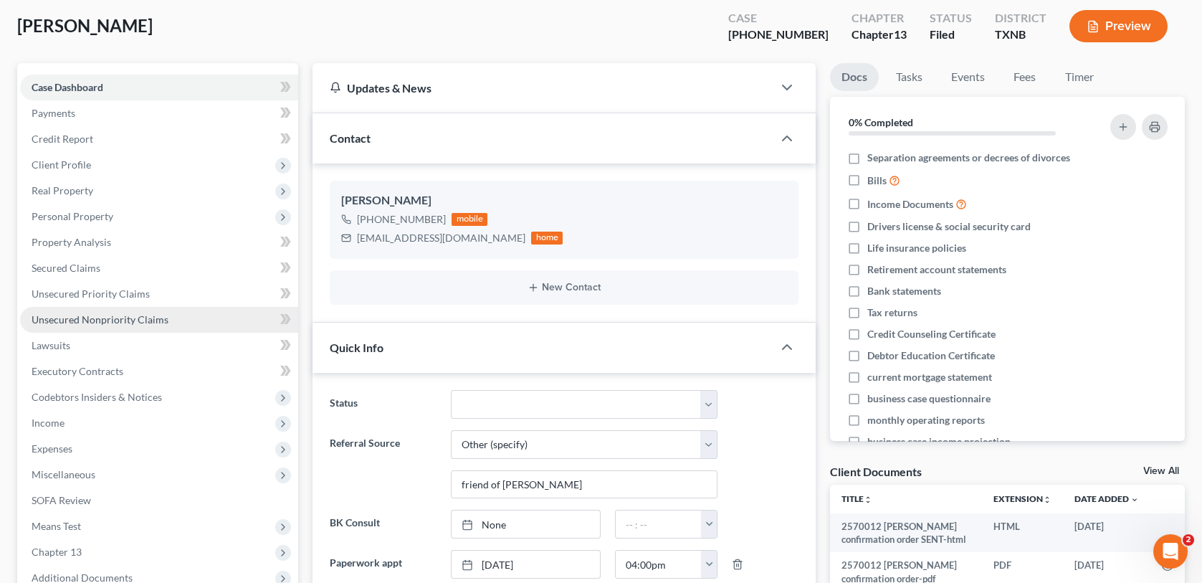
scroll to position [143, 0]
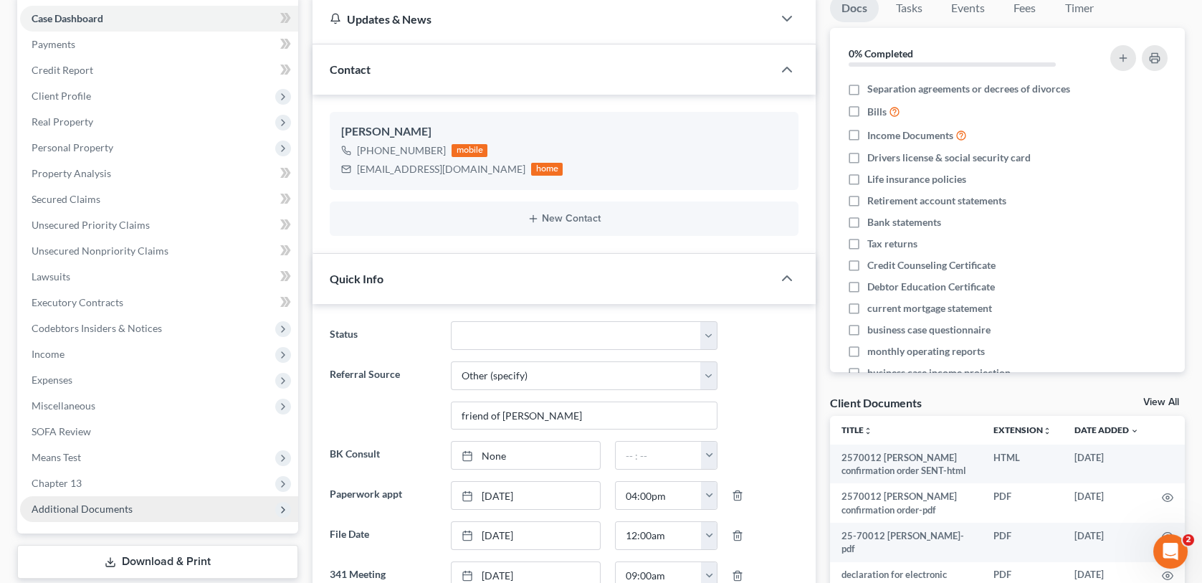
click at [96, 507] on span "Additional Documents" at bounding box center [82, 508] width 101 height 12
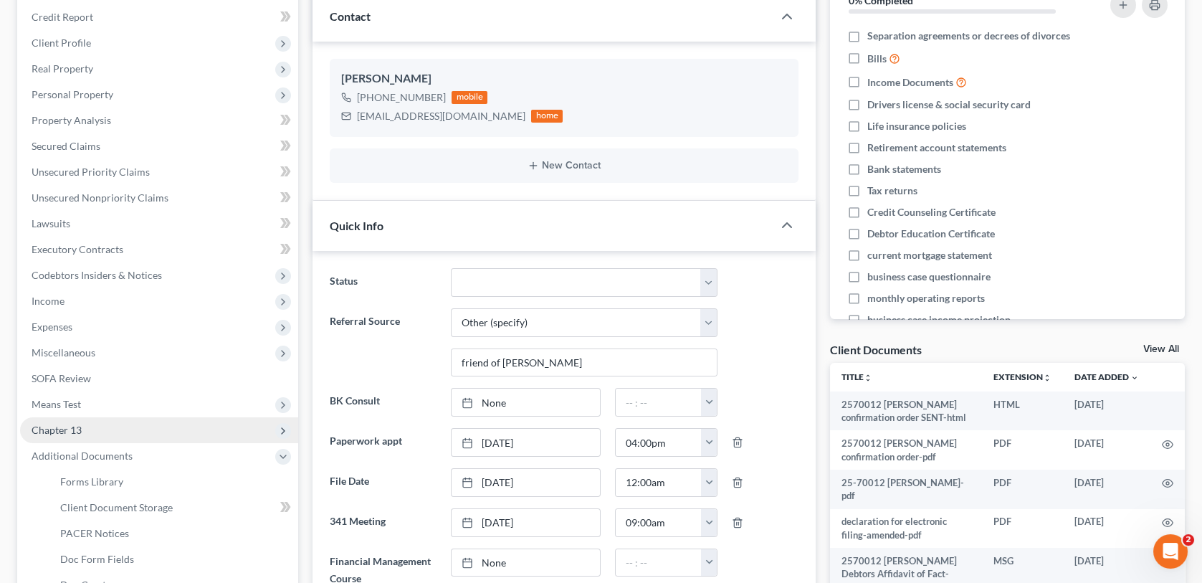
scroll to position [287, 0]
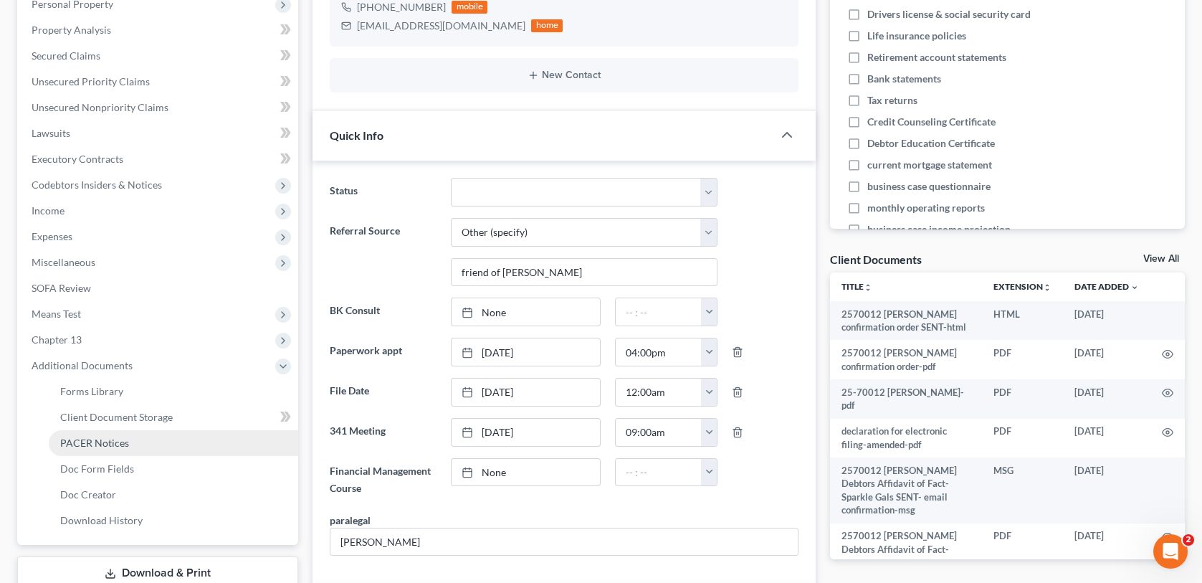
click at [112, 446] on span "PACER Notices" at bounding box center [94, 443] width 69 height 12
